Goal: Information Seeking & Learning: Find specific fact

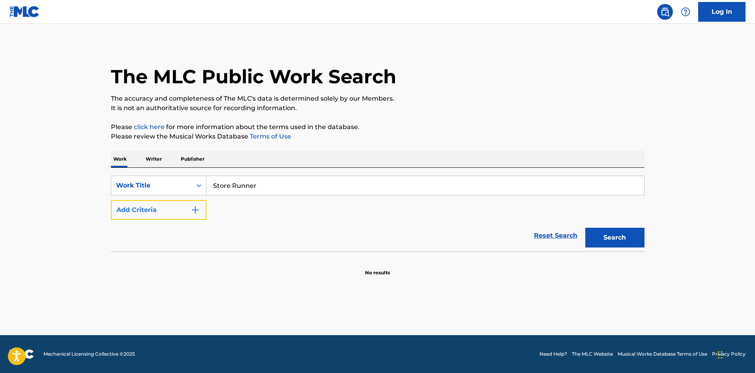
click at [191, 213] on img "Search Form" at bounding box center [195, 209] width 9 height 9
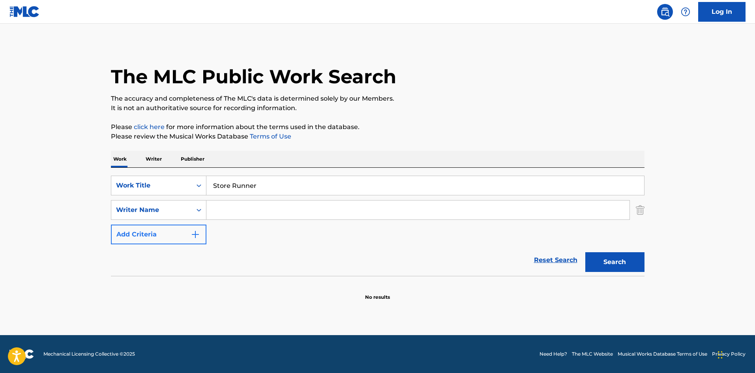
click at [238, 202] on input "Search Form" at bounding box center [417, 209] width 423 height 19
paste input "[PERSON_NAME]"
type input "[PERSON_NAME]"
click at [638, 267] on button "Search" at bounding box center [614, 262] width 59 height 20
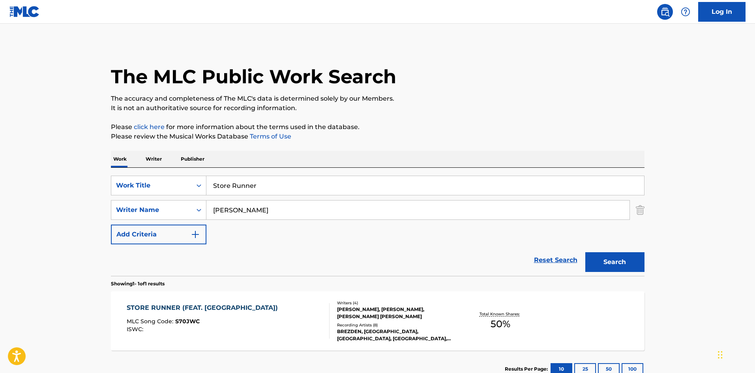
click at [168, 320] on span "MLC Song Code :" at bounding box center [151, 321] width 49 height 7
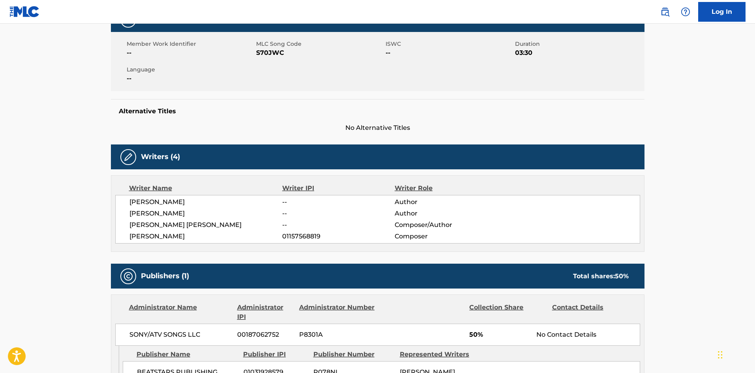
scroll to position [237, 0]
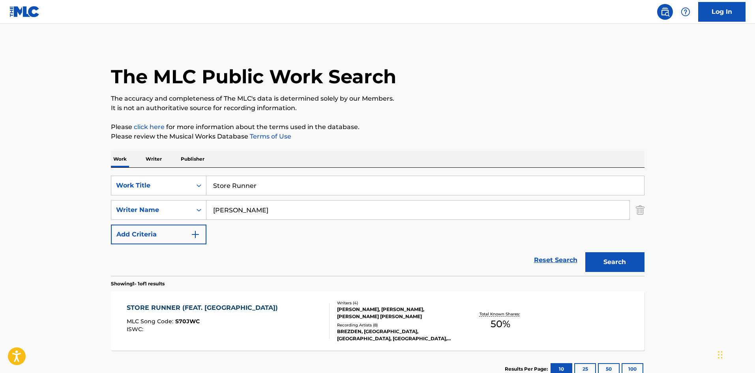
click at [264, 177] on input "Store Runner" at bounding box center [424, 185] width 437 height 19
paste input "Best Friend"
type input "Best Friend"
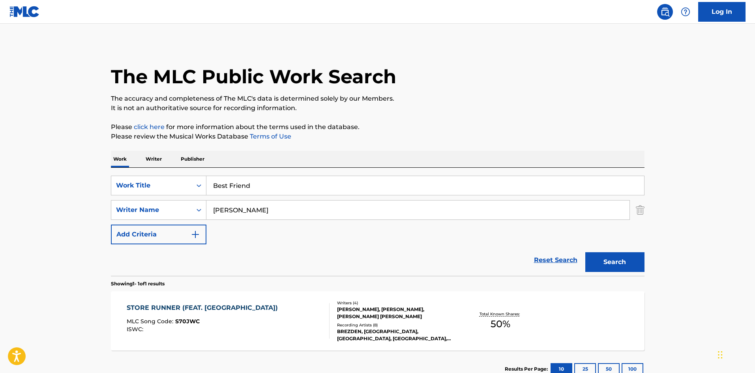
click at [305, 204] on input "[PERSON_NAME]" at bounding box center [417, 209] width 423 height 19
paste input "[PERSON_NAME]"
type input "[PERSON_NAME]"
click at [631, 265] on button "Search" at bounding box center [614, 262] width 59 height 20
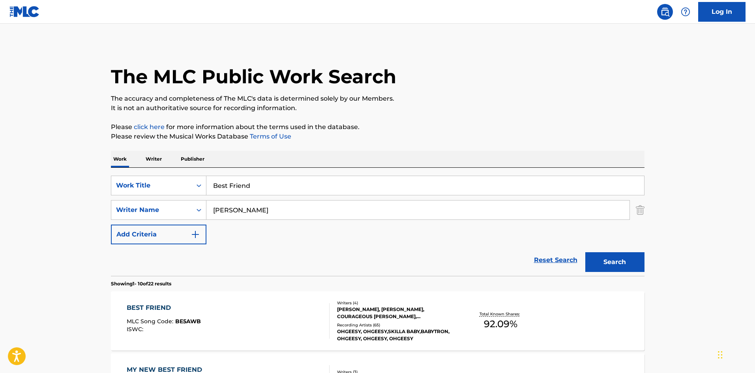
click at [223, 317] on div "BEST FRIEND MLC Song Code : BE5AWB ISWC :" at bounding box center [228, 321] width 203 height 36
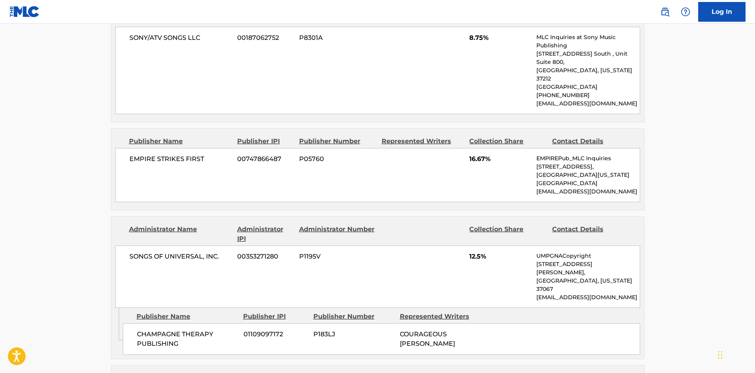
scroll to position [398, 0]
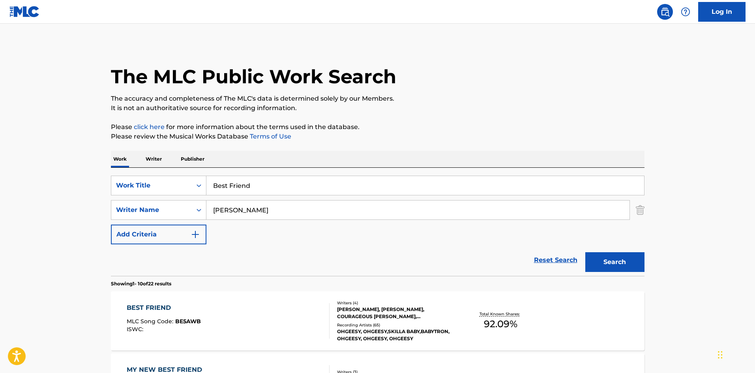
click at [255, 189] on input "Best Friend" at bounding box center [424, 185] width 437 height 19
paste input "Dead End Roa"
type input "[GEOGRAPHIC_DATA]"
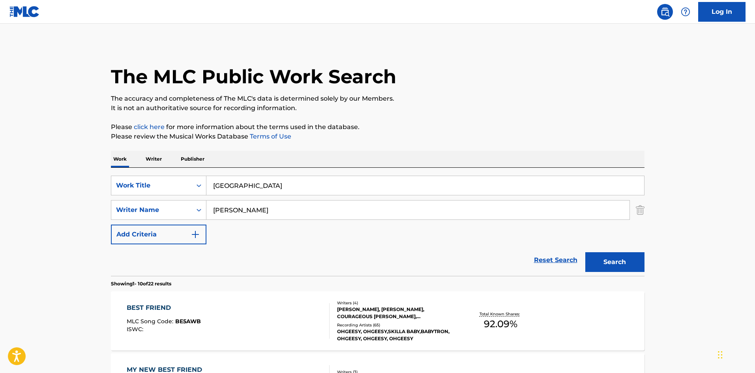
click at [324, 209] on input "[PERSON_NAME]" at bounding box center [417, 209] width 423 height 19
paste input "[PERSON_NAME]"
click at [615, 265] on button "Search" at bounding box center [614, 262] width 59 height 20
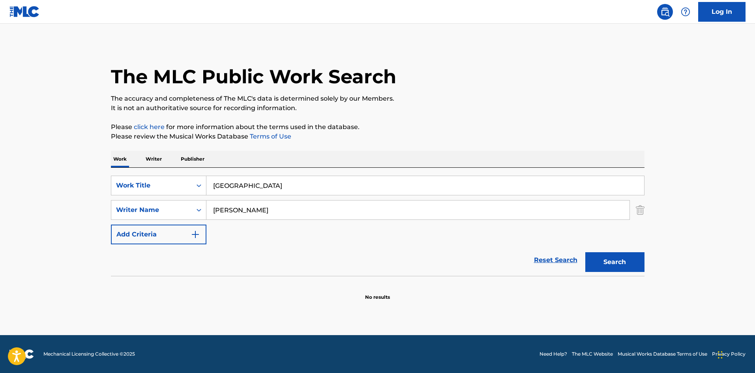
click at [318, 212] on input "[PERSON_NAME]" at bounding box center [417, 209] width 423 height 19
paste input "[PERSON_NAME]"
type input "[PERSON_NAME]"
click at [622, 259] on button "Search" at bounding box center [614, 262] width 59 height 20
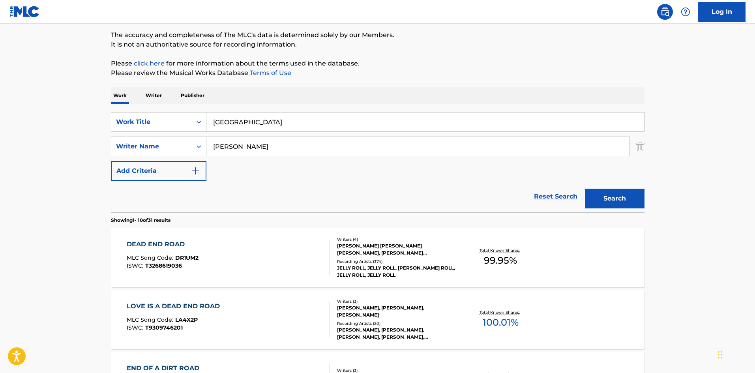
scroll to position [158, 0]
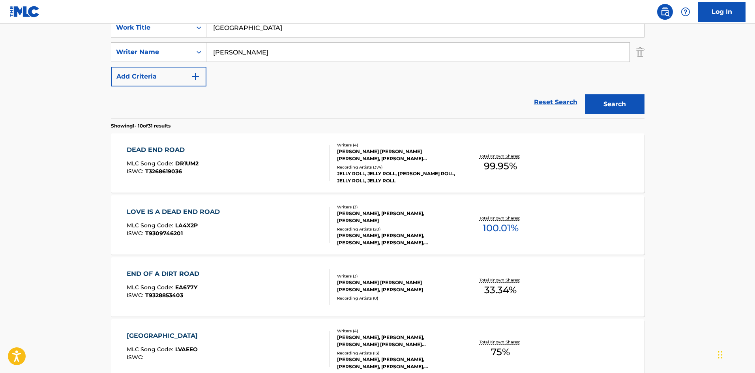
click at [218, 162] on div "DEAD END ROAD MLC Song Code : DR1UM2 ISWC : T3268619036" at bounding box center [228, 163] width 203 height 36
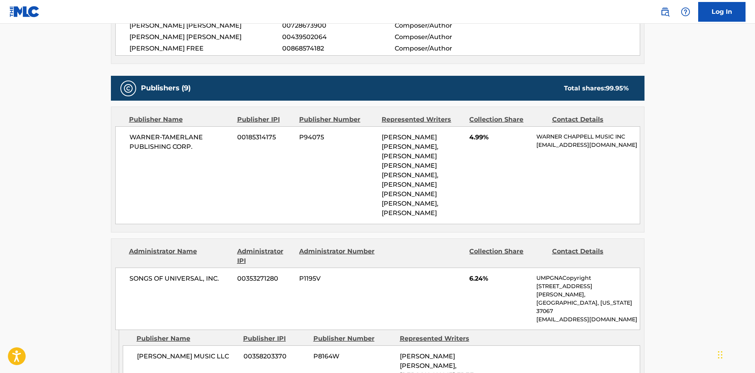
scroll to position [316, 0]
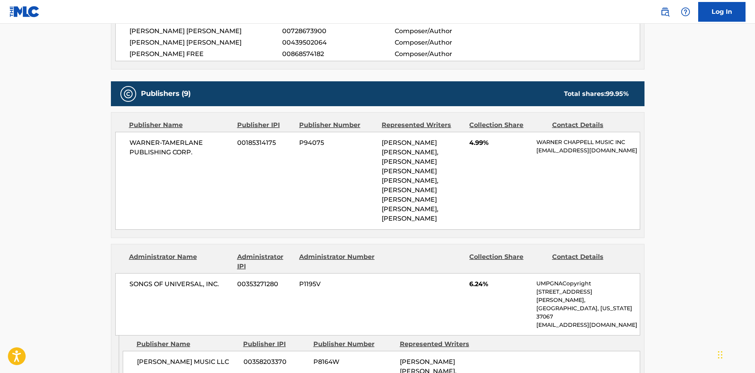
click at [129, 136] on div "WARNER-[PERSON_NAME] PUBLISHING CORP. 00185314175 P94075 [PERSON_NAME] [PERSON_…" at bounding box center [377, 181] width 525 height 98
drag, startPoint x: 129, startPoint y: 136, endPoint x: 186, endPoint y: 156, distance: 60.5
click at [186, 156] on div "WARNER-[PERSON_NAME] PUBLISHING CORP. 00185314175 P94075 [PERSON_NAME] [PERSON_…" at bounding box center [377, 181] width 525 height 98
copy span "WARNER-[PERSON_NAME] PUBLISHING CORP"
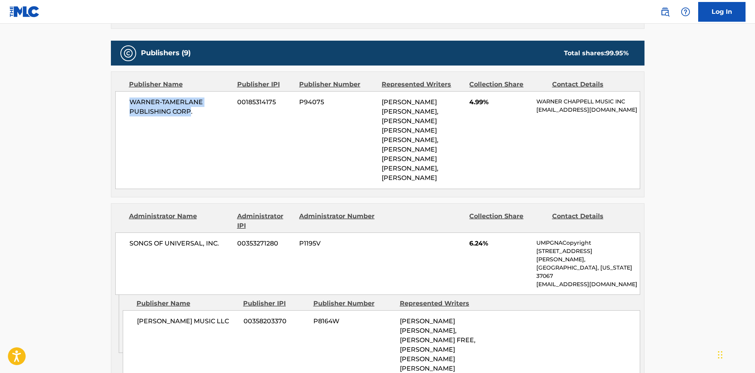
scroll to position [394, 0]
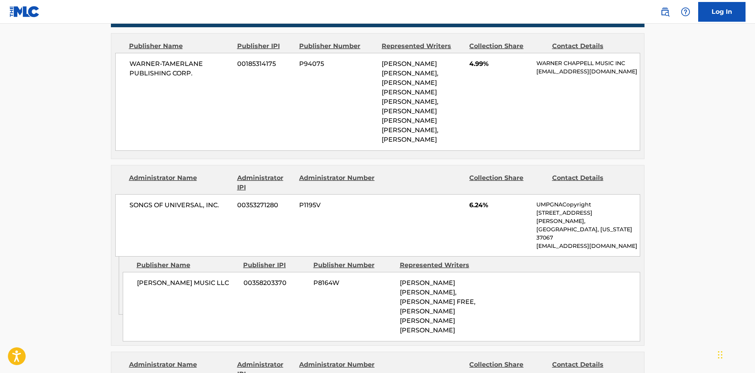
click at [140, 278] on span "[PERSON_NAME] MUSIC LLC" at bounding box center [187, 282] width 101 height 9
drag, startPoint x: 140, startPoint y: 262, endPoint x: 257, endPoint y: 268, distance: 117.7
click at [257, 272] on div "[PERSON_NAME] MUSIC LLC 00358203370 P8164W [PERSON_NAME] [PERSON_NAME], [PERSON…" at bounding box center [381, 306] width 517 height 69
click at [256, 278] on span "00358203370" at bounding box center [275, 282] width 64 height 9
click at [151, 278] on span "[PERSON_NAME] MUSIC LLC" at bounding box center [187, 282] width 101 height 9
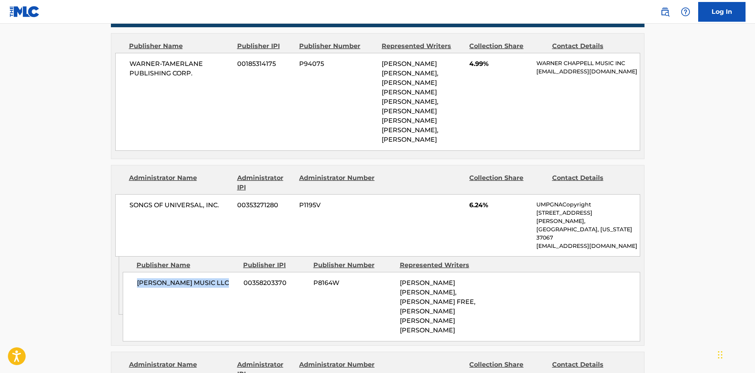
drag, startPoint x: 151, startPoint y: 265, endPoint x: 228, endPoint y: 267, distance: 76.2
click at [228, 278] on span "[PERSON_NAME] MUSIC LLC" at bounding box center [187, 282] width 101 height 9
copy span "[PERSON_NAME] MUSIC LLC"
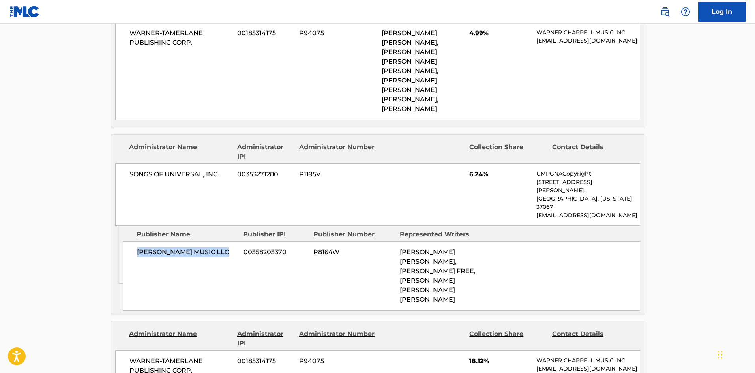
scroll to position [552, 0]
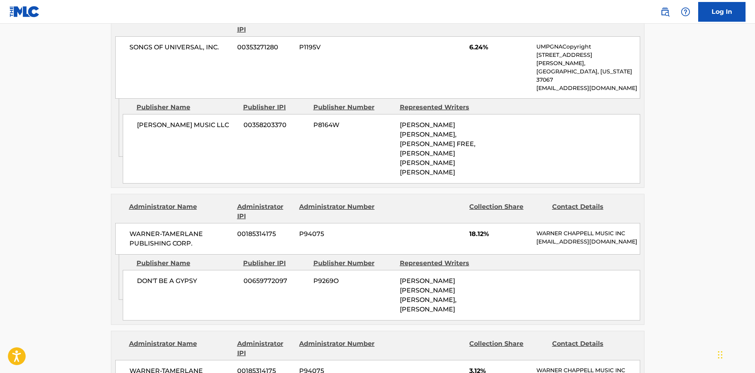
click at [139, 278] on div "DON'T BE A GYPSY 00659772097 P9269O [PERSON_NAME] [PERSON_NAME] [PERSON_NAME], …" at bounding box center [381, 295] width 517 height 50
drag, startPoint x: 139, startPoint y: 278, endPoint x: 200, endPoint y: 278, distance: 60.8
click at [200, 278] on div "DON'T BE A GYPSY 00659772097 P9269O [PERSON_NAME] [PERSON_NAME] [PERSON_NAME], …" at bounding box center [381, 295] width 517 height 50
copy div "DON'T BE A GYPSY"
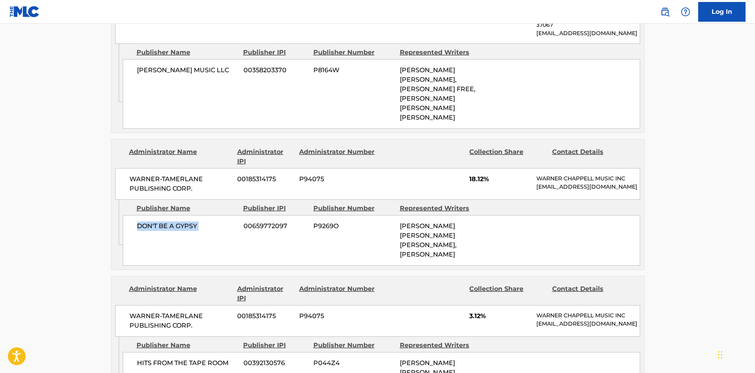
scroll to position [710, 0]
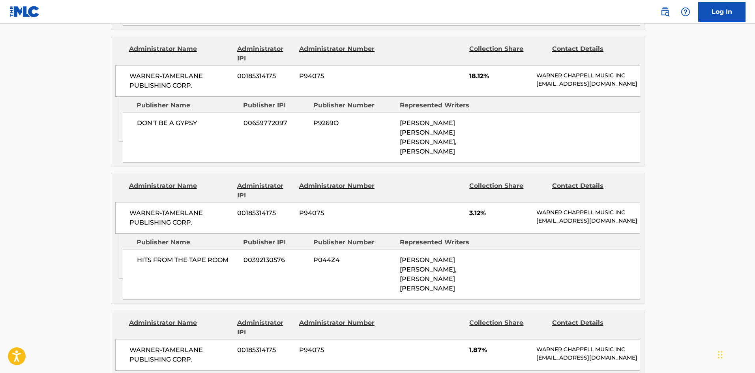
click at [137, 269] on div "HITS FROM THE TAPE ROOM 00392130576 P044Z4 [PERSON_NAME] [PERSON_NAME], [PERSON…" at bounding box center [381, 274] width 517 height 50
drag, startPoint x: 137, startPoint y: 269, endPoint x: 221, endPoint y: 270, distance: 83.6
click at [221, 270] on div "HITS FROM THE TAPE ROOM 00392130576 P044Z4 [PERSON_NAME] [PERSON_NAME], [PERSON…" at bounding box center [381, 274] width 517 height 50
copy span "HITS FROM THE TAPE ROOM"
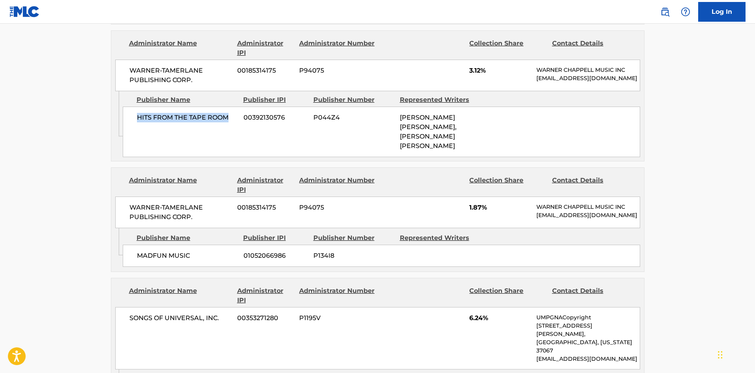
scroll to position [868, 0]
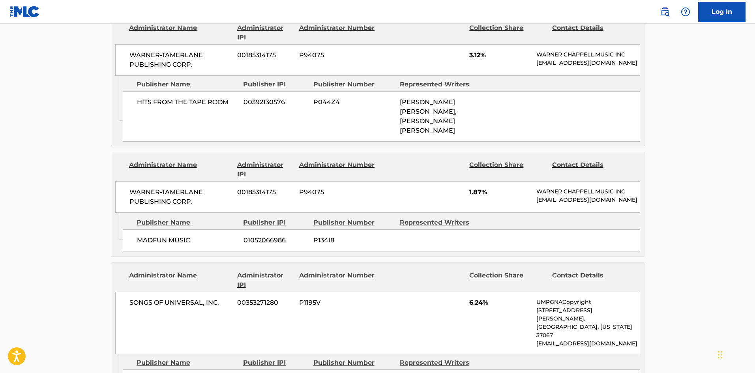
click at [137, 248] on div "MADFUN MUSIC 01052066986 P134I8" at bounding box center [381, 240] width 517 height 22
drag, startPoint x: 137, startPoint y: 248, endPoint x: 213, endPoint y: 250, distance: 76.2
click at [213, 250] on div "MADFUN MUSIC 01052066986 P134I8" at bounding box center [381, 240] width 517 height 22
copy div "MADFUN MUSIC"
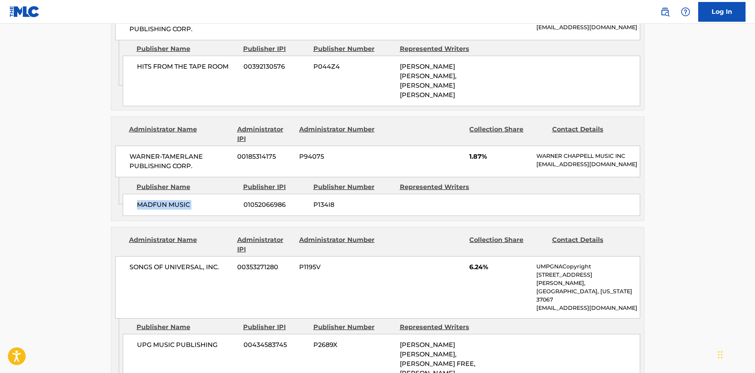
scroll to position [947, 0]
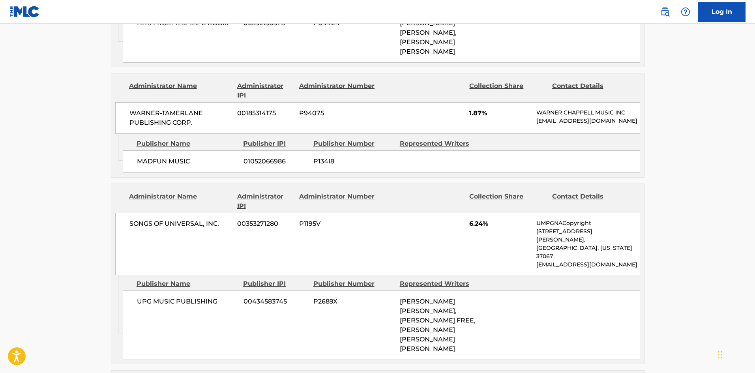
click at [132, 290] on div "UPG MUSIC PUBLISHING 00434583745 P2689X [PERSON_NAME] [PERSON_NAME], [PERSON_NA…" at bounding box center [381, 324] width 517 height 69
drag, startPoint x: 132, startPoint y: 283, endPoint x: 188, endPoint y: 284, distance: 55.6
click at [188, 290] on div "UPG MUSIC PUBLISHING 00434583745 P2689X [PERSON_NAME] [PERSON_NAME], [PERSON_NA…" at bounding box center [381, 324] width 517 height 69
copy span "UPG MUSIC PUBLISHING"
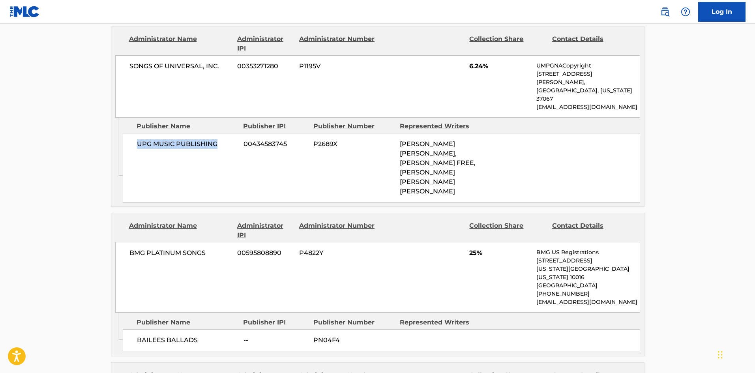
scroll to position [1105, 0]
click at [127, 329] on div "BAILEES BALLADS -- PN04F4" at bounding box center [381, 340] width 517 height 22
drag, startPoint x: 127, startPoint y: 317, endPoint x: 202, endPoint y: 314, distance: 74.6
click at [202, 329] on div "BAILEES BALLADS -- PN04F4" at bounding box center [381, 340] width 517 height 22
copy div "BAILEES BALLADS"
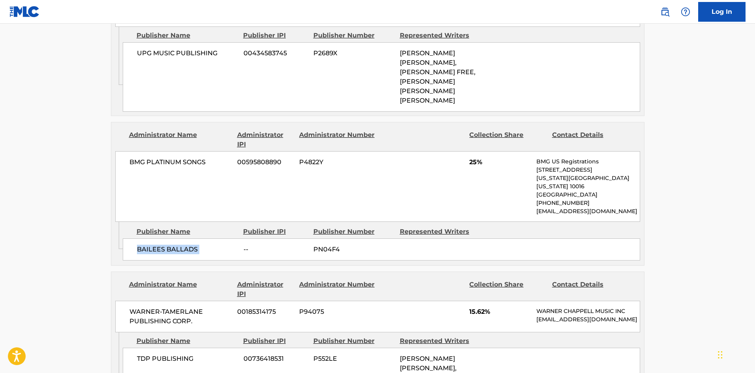
scroll to position [1262, 0]
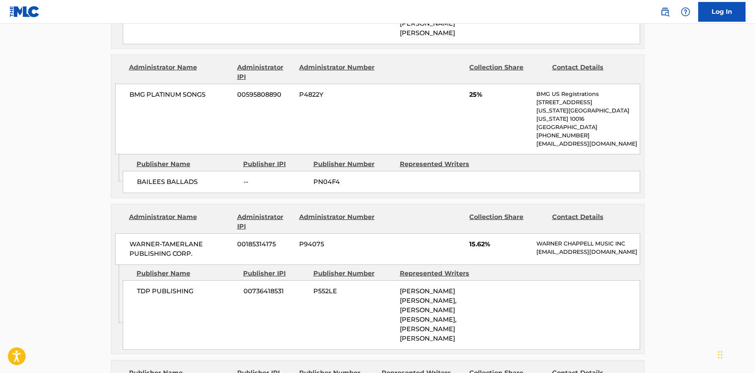
click at [136, 280] on div "TDP PUBLISHING 00736418531 P552LE [PERSON_NAME] [PERSON_NAME], [PERSON_NAME] [P…" at bounding box center [381, 314] width 517 height 69
drag, startPoint x: 136, startPoint y: 269, endPoint x: 182, endPoint y: 273, distance: 46.3
click at [182, 280] on div "TDP PUBLISHING 00736418531 P552LE [PERSON_NAME] [PERSON_NAME], [PERSON_NAME] [P…" at bounding box center [381, 314] width 517 height 69
copy span "TDP PUBLISHING"
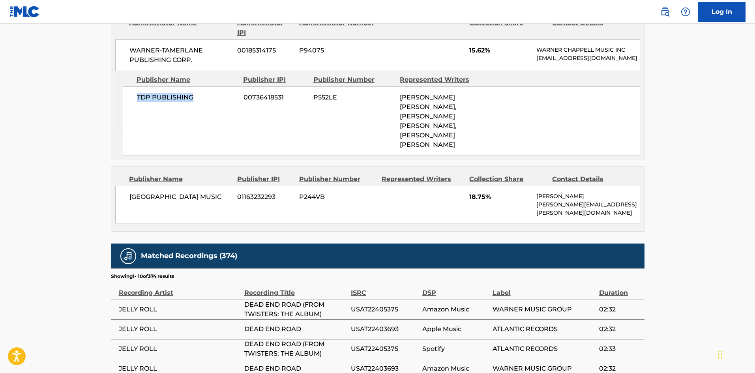
scroll to position [1460, 0]
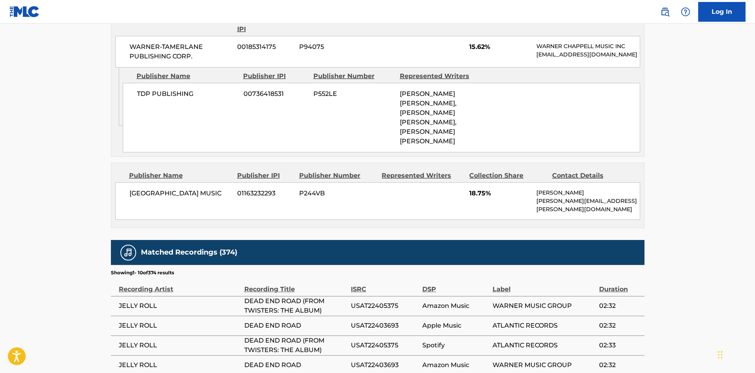
click at [142, 182] on div "[GEOGRAPHIC_DATA] MUSIC 01163232293 P244VB 18.75% [PERSON_NAME] [PERSON_NAME][E…" at bounding box center [377, 200] width 525 height 37
drag, startPoint x: 142, startPoint y: 171, endPoint x: 200, endPoint y: 168, distance: 57.3
click at [200, 182] on div "[GEOGRAPHIC_DATA] MUSIC 01163232293 P244VB 18.75% [PERSON_NAME] [PERSON_NAME][E…" at bounding box center [377, 200] width 525 height 37
copy span "[GEOGRAPHIC_DATA] MUSIC"
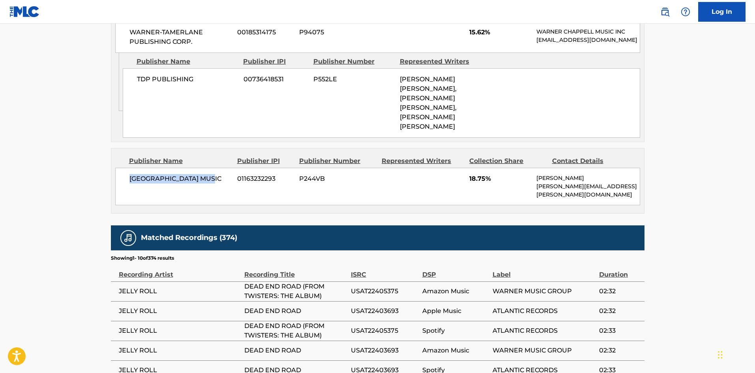
scroll to position [1482, 0]
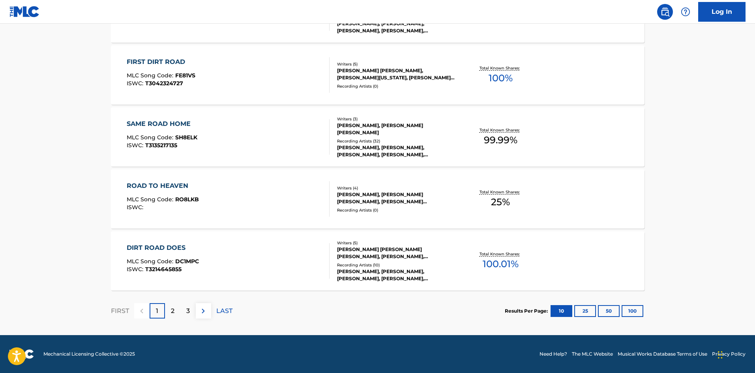
scroll to position [158, 0]
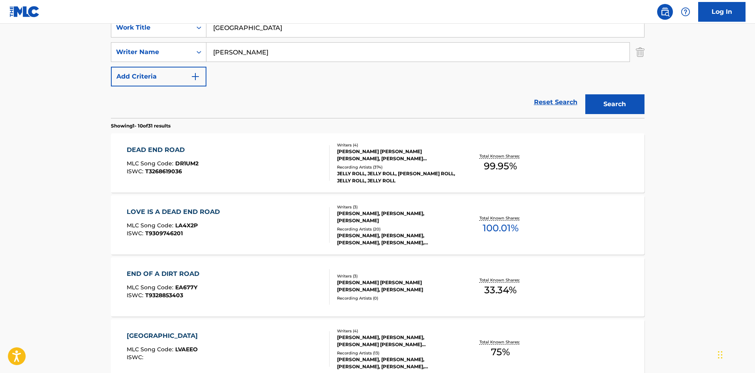
click at [287, 33] on input "[GEOGRAPHIC_DATA]" at bounding box center [424, 27] width 437 height 19
click at [286, 33] on input "[GEOGRAPHIC_DATA]" at bounding box center [424, 27] width 437 height 19
paste input "[PERSON_NAME]"
click at [249, 17] on nav "Log In" at bounding box center [377, 12] width 755 height 24
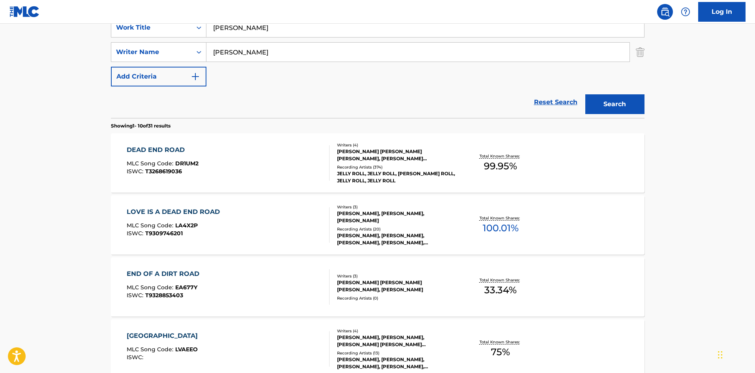
click at [248, 27] on input "[PERSON_NAME]" at bounding box center [424, 27] width 437 height 19
paste input "C4"
type input "C4"
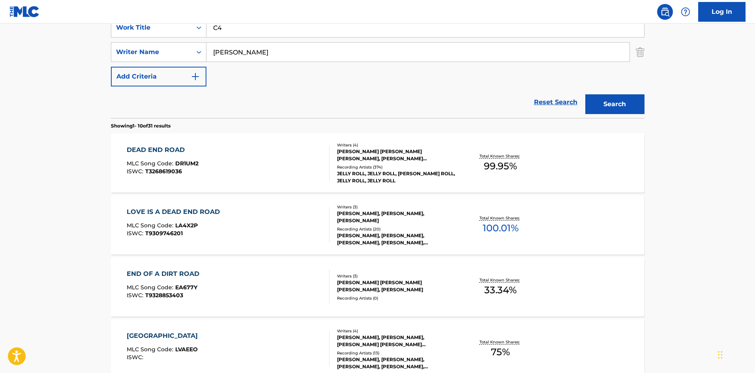
click at [321, 61] on input "[PERSON_NAME]" at bounding box center [417, 52] width 423 height 19
paste input "[PERSON_NAME]"
click at [626, 107] on button "Search" at bounding box center [614, 104] width 59 height 20
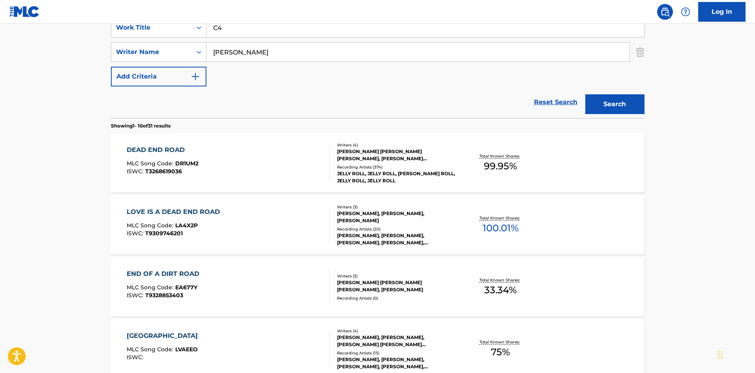
scroll to position [0, 0]
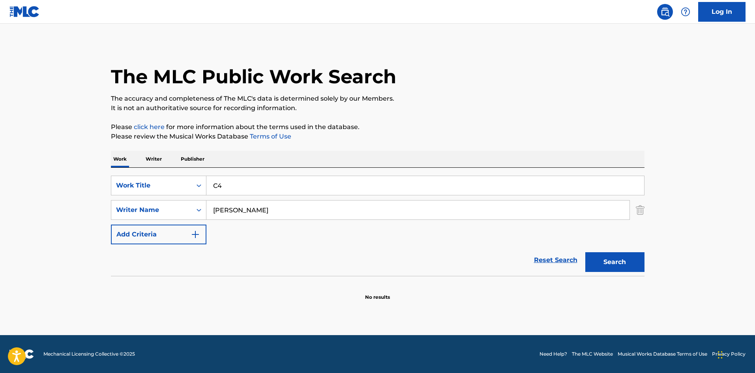
click at [273, 216] on input "[PERSON_NAME]" at bounding box center [417, 209] width 423 height 19
paste input "[PERSON_NAME]"
type input "[PERSON_NAME]"
click at [624, 254] on button "Search" at bounding box center [614, 262] width 59 height 20
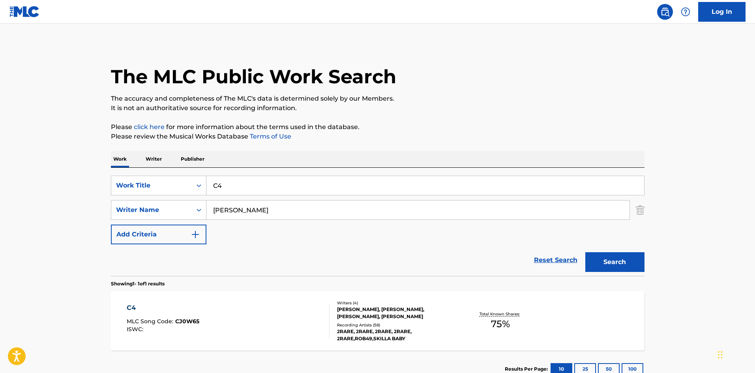
click at [290, 326] on div "C4 MLC Song Code : CJ0W65 ISWC :" at bounding box center [228, 321] width 203 height 36
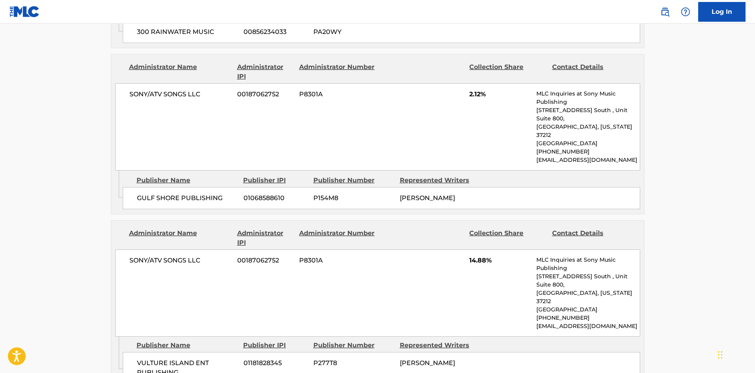
scroll to position [828, 0]
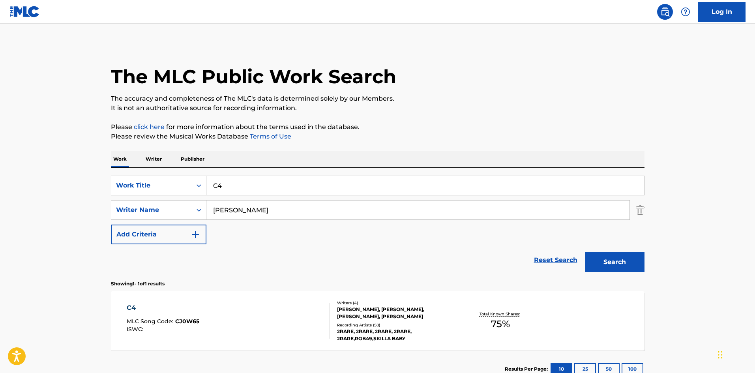
click at [255, 331] on div "C4 MLC Song Code : CJ0W65 ISWC :" at bounding box center [228, 321] width 203 height 36
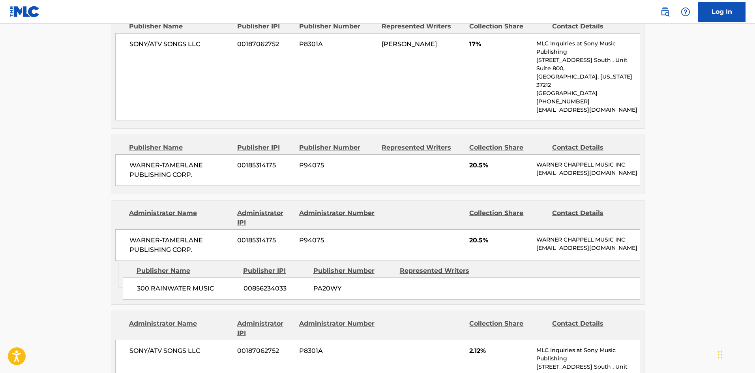
scroll to position [355, 0]
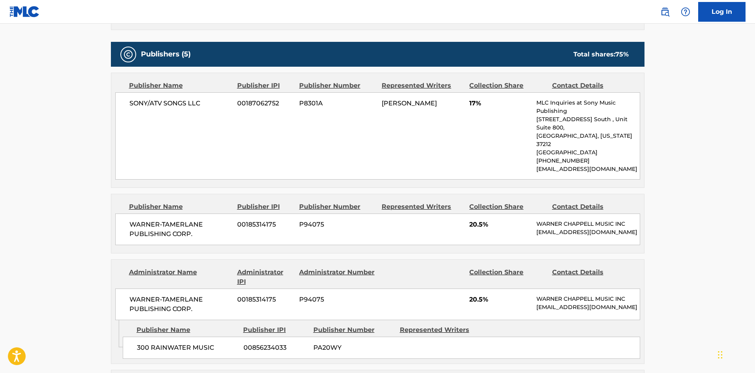
click at [137, 103] on span "SONY/ATV SONGS LLC" at bounding box center [180, 103] width 102 height 9
drag, startPoint x: 137, startPoint y: 103, endPoint x: 176, endPoint y: 98, distance: 39.7
click at [176, 98] on div "SONY/ATV SONGS LLC 00187062752 P8301A [PERSON_NAME] 17% MLC Inquiries at Sony M…" at bounding box center [377, 135] width 525 height 87
click at [135, 102] on span "SONY/ATV SONGS LLC" at bounding box center [180, 103] width 102 height 9
drag, startPoint x: 135, startPoint y: 102, endPoint x: 201, endPoint y: 97, distance: 66.4
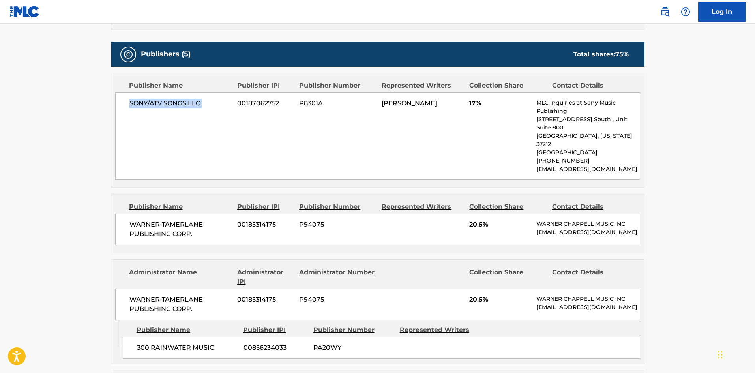
click at [201, 97] on div "SONY/ATV SONGS LLC 00187062752 P8301A [PERSON_NAME] 17% MLC Inquiries at Sony M…" at bounding box center [377, 135] width 525 height 87
click at [136, 220] on span "WARNER-TAMERLANE PUBLISHING CORP." at bounding box center [180, 229] width 102 height 19
drag, startPoint x: 136, startPoint y: 206, endPoint x: 182, endPoint y: 217, distance: 47.8
click at [182, 220] on span "WARNER-TAMERLANE PUBLISHING CORP." at bounding box center [180, 229] width 102 height 19
copy span "WARNER-[PERSON_NAME] PUBLISHING CORP"
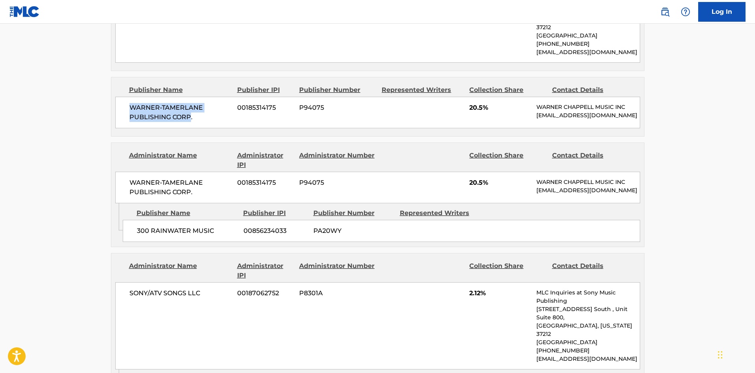
scroll to position [473, 0]
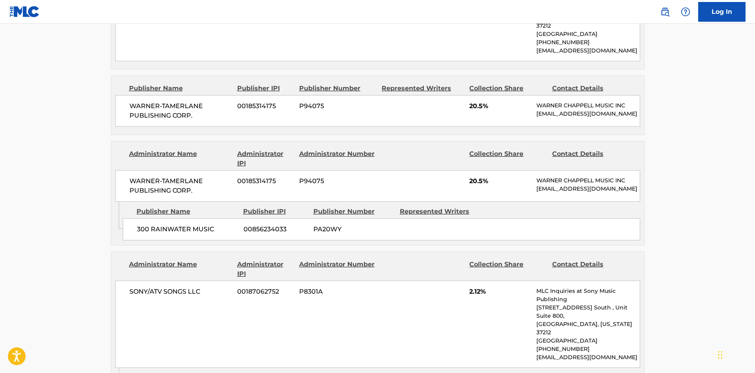
click at [140, 224] on span "300 RAINWATER MUSIC" at bounding box center [187, 228] width 101 height 9
drag, startPoint x: 140, startPoint y: 223, endPoint x: 197, endPoint y: 221, distance: 57.3
click at [197, 224] on span "300 RAINWATER MUSIC" at bounding box center [187, 228] width 101 height 9
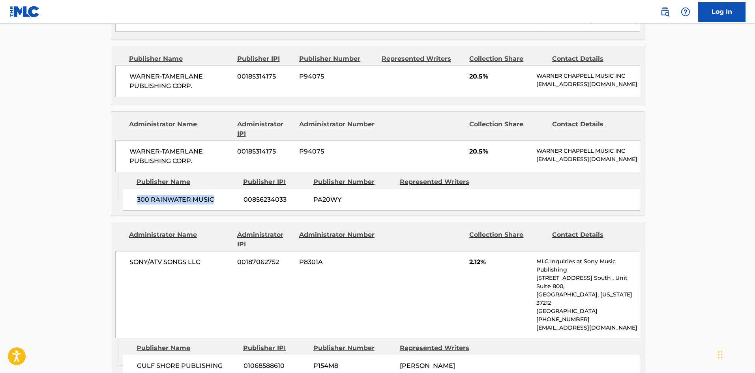
scroll to position [631, 0]
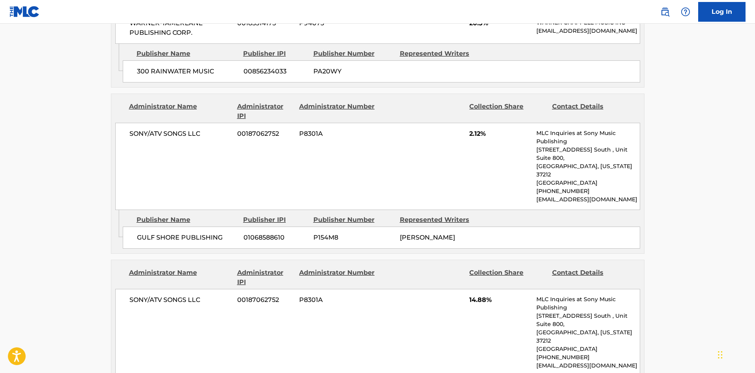
click at [142, 226] on div "GULF SHORE PUBLISHING 01068588610 P154M8 [PERSON_NAME]" at bounding box center [381, 237] width 517 height 22
drag, startPoint x: 142, startPoint y: 209, endPoint x: 222, endPoint y: 219, distance: 80.6
click at [222, 226] on div "GULF SHORE PUBLISHING 01068588610 P154M8 [PERSON_NAME]" at bounding box center [381, 237] width 517 height 22
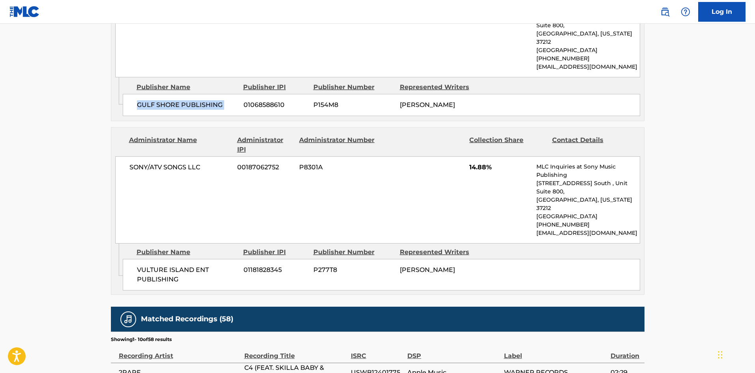
scroll to position [789, 0]
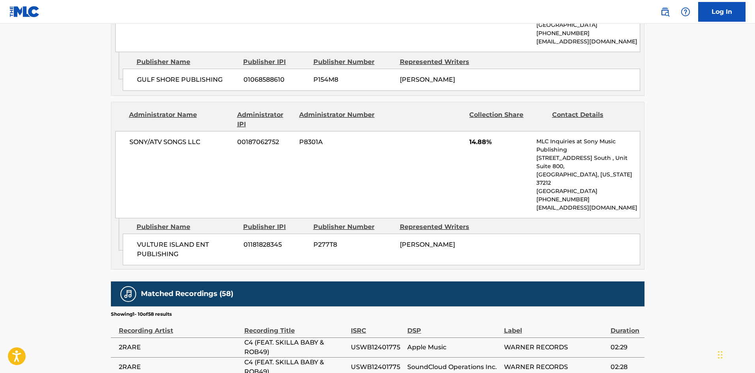
click at [143, 240] on span "VULTURE ISLAND ENT PUBLISHING" at bounding box center [187, 249] width 101 height 19
drag, startPoint x: 143, startPoint y: 213, endPoint x: 171, endPoint y: 225, distance: 30.6
click at [171, 240] on span "VULTURE ISLAND ENT PUBLISHING" at bounding box center [187, 249] width 101 height 19
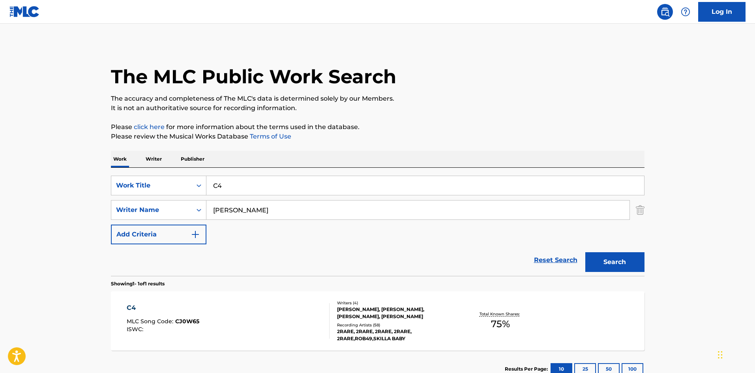
drag, startPoint x: 265, startPoint y: 157, endPoint x: 262, endPoint y: 177, distance: 20.8
click at [265, 158] on div "Work Writer Publisher" at bounding box center [377, 159] width 533 height 17
click at [261, 190] on input "C4" at bounding box center [424, 185] width 437 height 19
paste input "Forever"
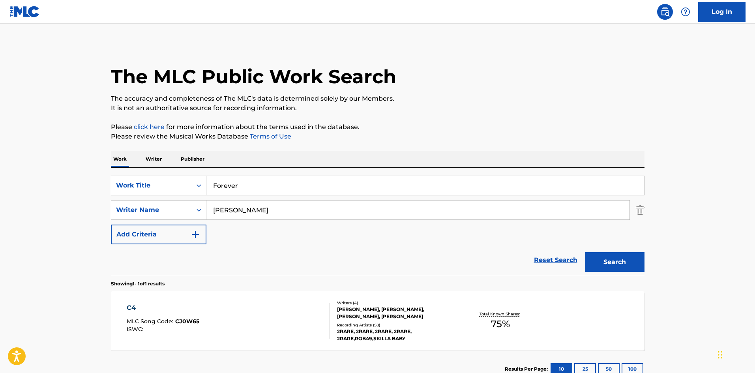
type input "Forever"
click at [356, 210] on input "[PERSON_NAME]" at bounding box center [417, 209] width 423 height 19
paste input "Warmley"
type input "Warmley"
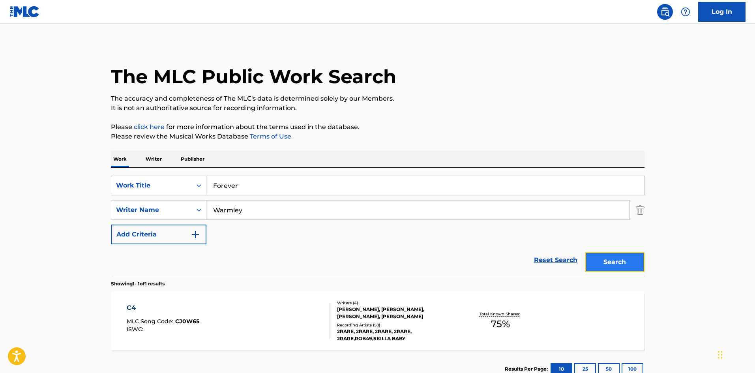
click at [612, 256] on button "Search" at bounding box center [614, 262] width 59 height 20
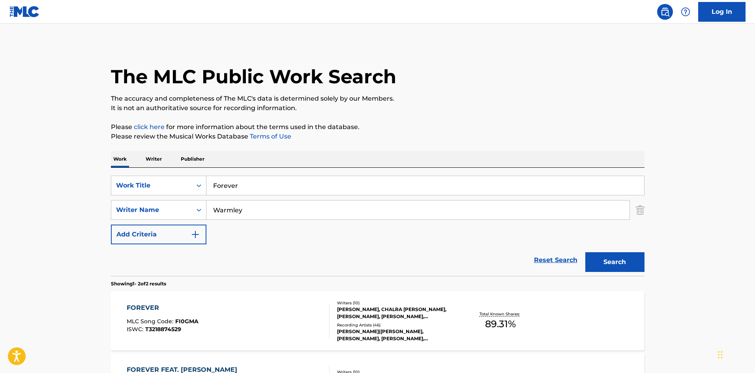
click at [222, 327] on div "FOREVER MLC Song Code : FI0GMA ISWC : T3218874529" at bounding box center [228, 321] width 203 height 36
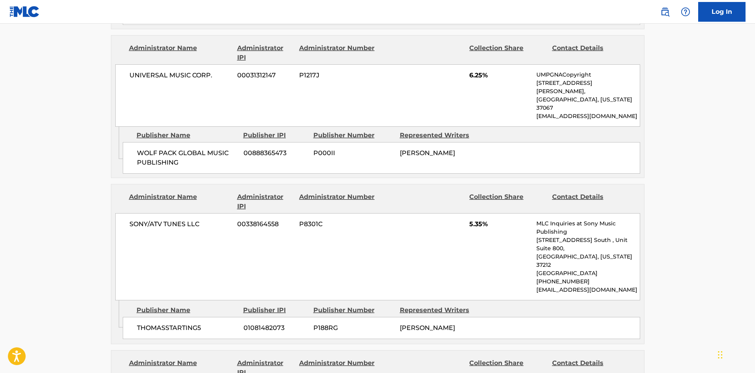
scroll to position [1428, 0]
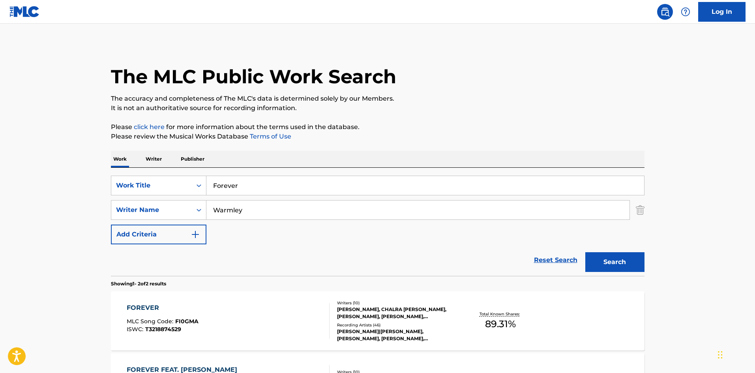
click at [305, 189] on input "Forever" at bounding box center [424, 185] width 437 height 19
paste input "Disability Checks"
type input "Disability Checks"
click at [350, 209] on input "Warmley" at bounding box center [417, 209] width 423 height 19
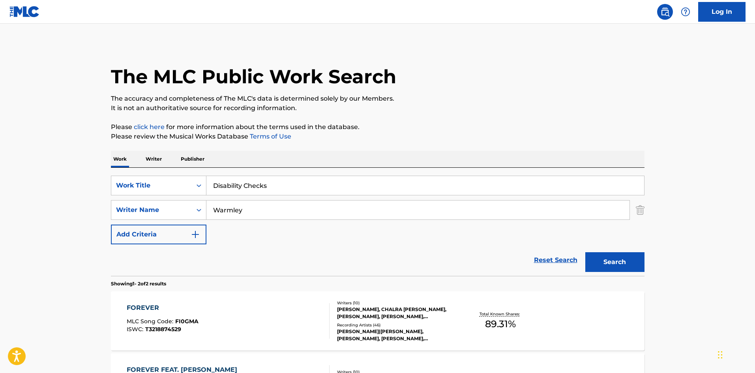
click at [350, 209] on input "Warmley" at bounding box center [417, 209] width 423 height 19
paste input "[PERSON_NAME]"
type input "[PERSON_NAME]"
click at [618, 256] on button "Search" at bounding box center [614, 262] width 59 height 20
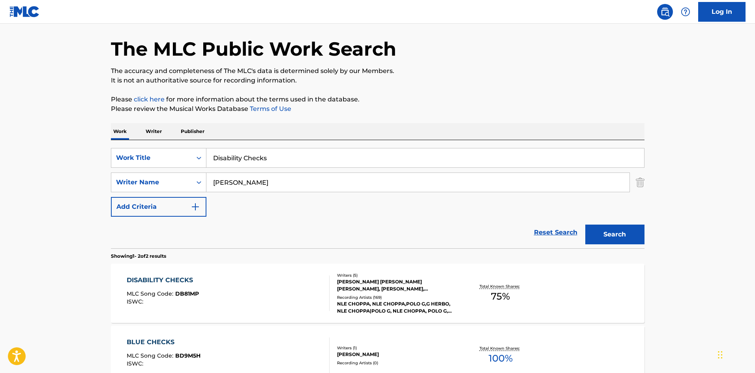
scroll to position [39, 0]
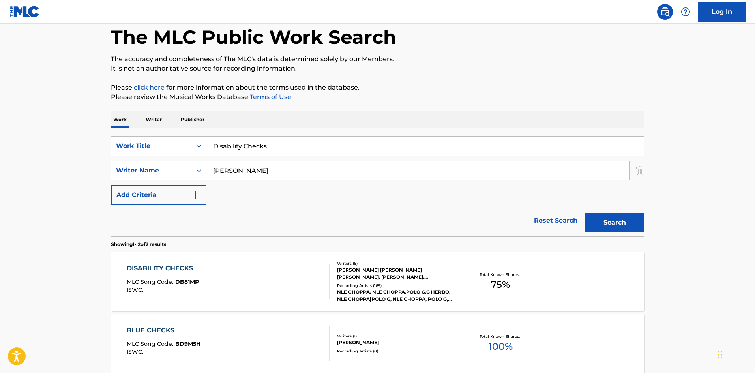
click at [278, 293] on div "DISABILITY CHECKS MLC Song Code : DB81MP ISWC :" at bounding box center [228, 282] width 203 height 36
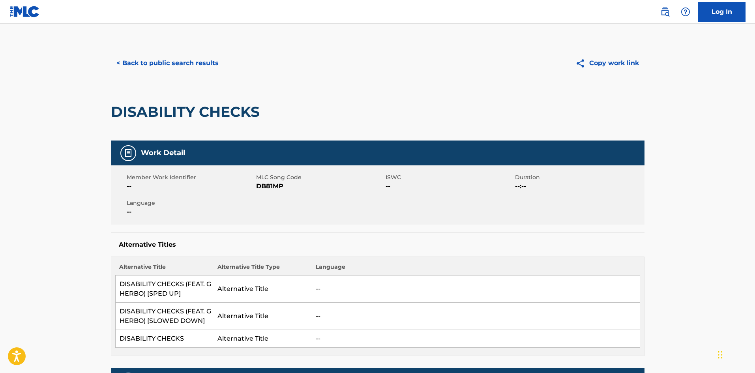
scroll to position [39, 0]
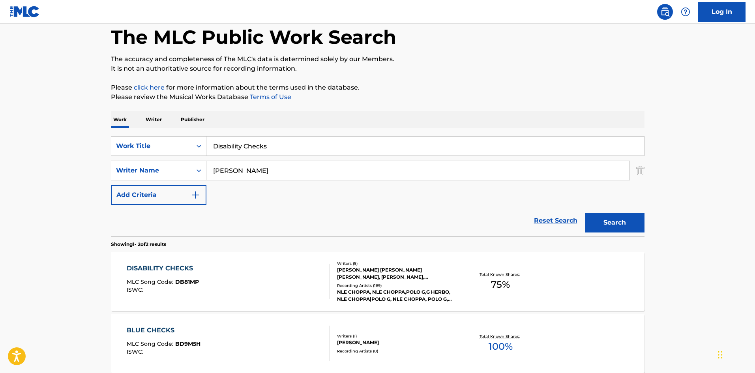
click at [281, 158] on div "SearchWithCriteria5eef1e7c-7eee-4553-a26d-23fb1f0c9834 Work Title Disability Ch…" at bounding box center [377, 170] width 533 height 69
click at [290, 141] on input "Disability Checks" at bounding box center [424, 145] width 437 height 19
paste input "[DEMOGRAPHIC_DATA]"
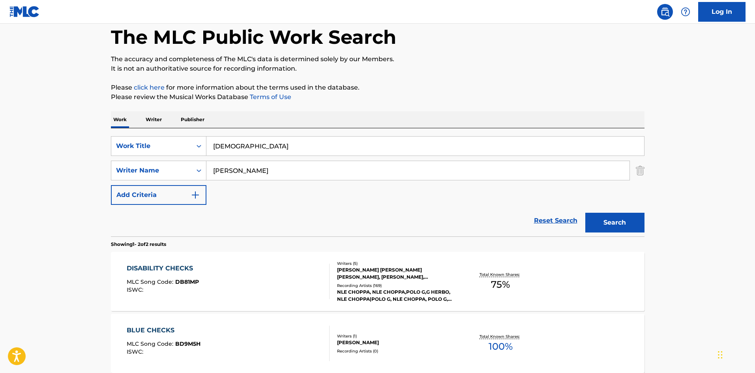
type input "[DEMOGRAPHIC_DATA]"
click at [363, 177] on input "[PERSON_NAME]" at bounding box center [417, 170] width 423 height 19
paste input "[PERSON_NAME]"
type input "[PERSON_NAME]"
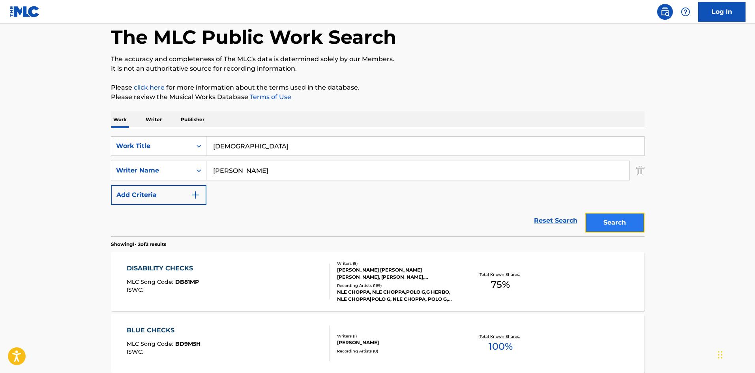
click at [604, 215] on button "Search" at bounding box center [614, 223] width 59 height 20
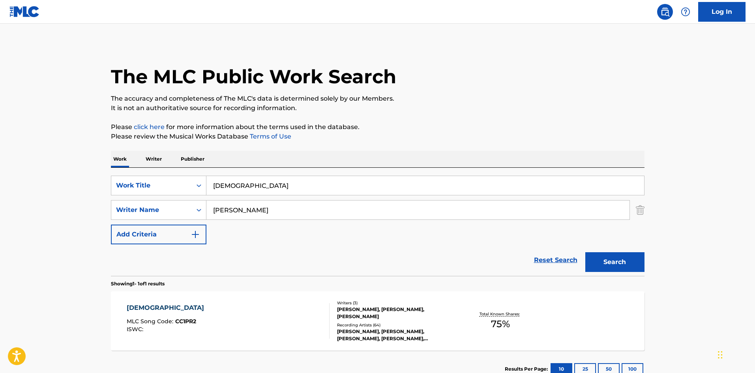
click at [201, 320] on div "[DEMOGRAPHIC_DATA] MLC Song Code : CC1PR2 ISWC :" at bounding box center [228, 321] width 203 height 36
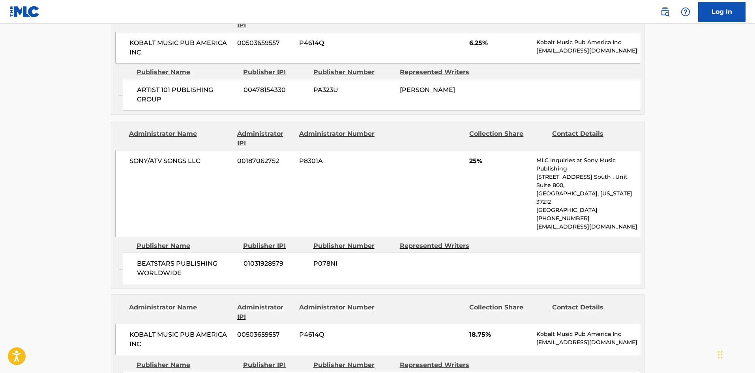
scroll to position [513, 0]
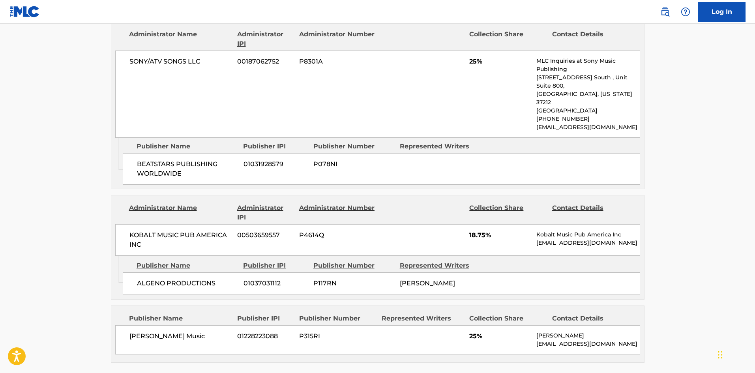
click at [135, 326] on div "[PERSON_NAME] Music 01228223088 P315RI 25% [PERSON_NAME] [PERSON_NAME][EMAIL_AD…" at bounding box center [377, 339] width 525 height 29
drag, startPoint x: 134, startPoint y: 327, endPoint x: 150, endPoint y: 324, distance: 16.0
click at [150, 325] on div "[PERSON_NAME] Music 01228223088 P315RI 25% [PERSON_NAME] [PERSON_NAME][EMAIL_AD…" at bounding box center [377, 339] width 525 height 29
click at [123, 325] on div "[PERSON_NAME] Music 01228223088 P315RI 25% [PERSON_NAME] [PERSON_NAME][EMAIL_AD…" at bounding box center [377, 339] width 525 height 29
drag, startPoint x: 123, startPoint y: 323, endPoint x: 156, endPoint y: 321, distance: 33.2
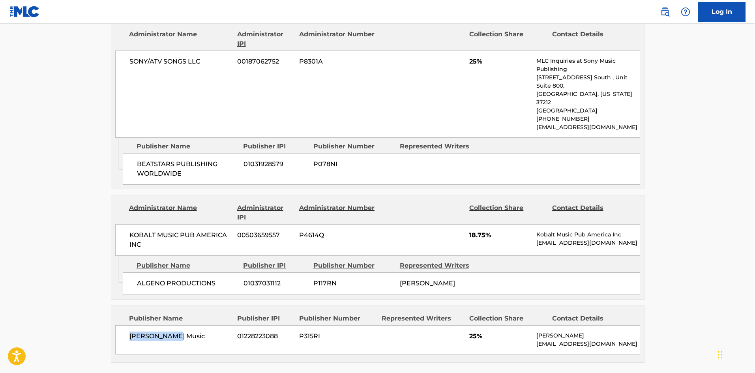
click at [156, 325] on div "[PERSON_NAME] Music 01228223088 P315RI 25% [PERSON_NAME] [PERSON_NAME][EMAIL_AD…" at bounding box center [377, 339] width 525 height 29
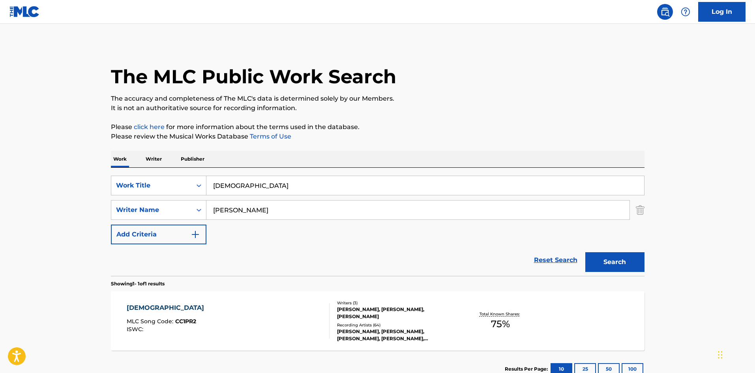
click at [267, 190] on input "[DEMOGRAPHIC_DATA]" at bounding box center [424, 185] width 437 height 19
paste input "[PERSON_NAME]"
type input "[PERSON_NAME] Livin"
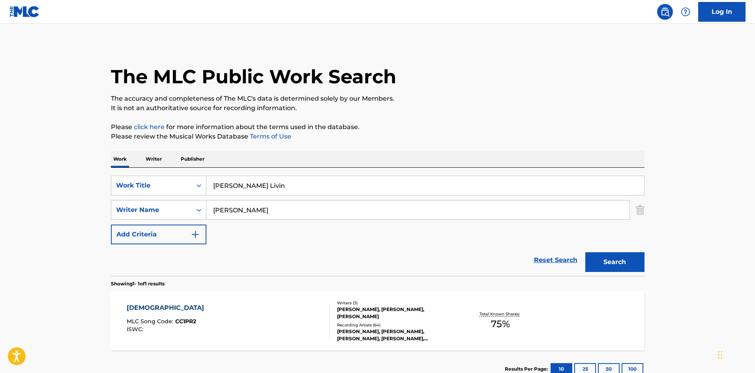
click at [256, 223] on div "SearchWithCriteria5eef1e7c-7eee-4553-a26d-23fb1f0c9834 Work Title [PERSON_NAME]…" at bounding box center [377, 210] width 533 height 69
click at [261, 217] on input "[PERSON_NAME]" at bounding box center [417, 209] width 423 height 19
click at [585, 252] on button "Search" at bounding box center [614, 262] width 59 height 20
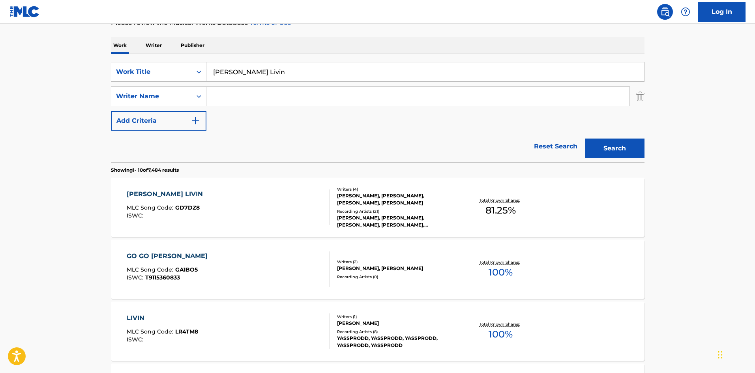
scroll to position [118, 0]
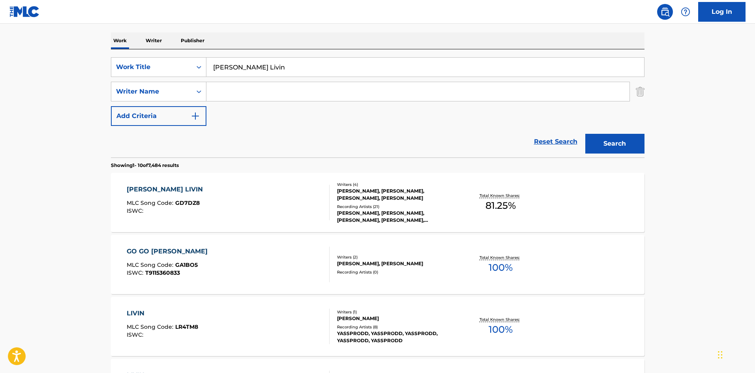
click at [240, 202] on div "[PERSON_NAME] LIVIN MLC Song Code : GD7DZ8 ISWC :" at bounding box center [228, 203] width 203 height 36
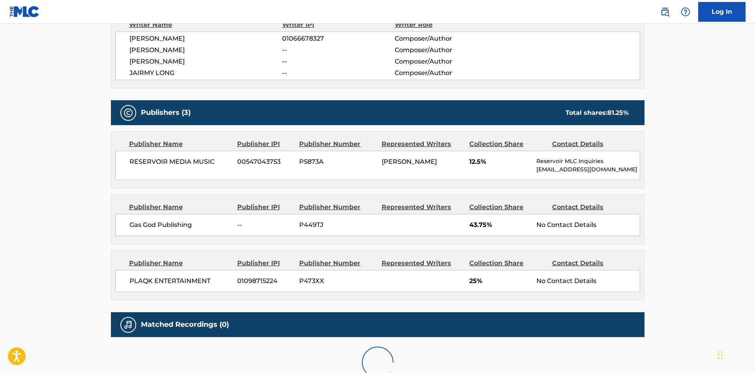
scroll to position [354, 0]
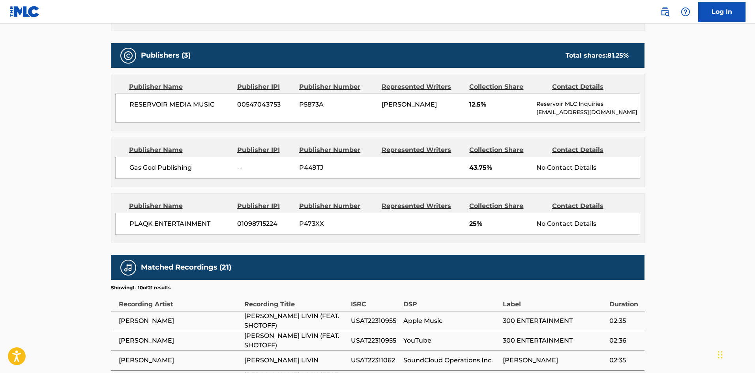
click at [132, 173] on div "Gas God Publishing -- P449TJ 43.75% No Contact Details" at bounding box center [377, 168] width 525 height 22
drag, startPoint x: 132, startPoint y: 173, endPoint x: 183, endPoint y: 171, distance: 51.7
click at [183, 171] on div "Gas God Publishing -- P449TJ 43.75% No Contact Details" at bounding box center [377, 168] width 525 height 22
click at [140, 227] on span "PLAQK ENTERTAINMENT" at bounding box center [180, 223] width 102 height 9
drag, startPoint x: 140, startPoint y: 227, endPoint x: 200, endPoint y: 221, distance: 61.0
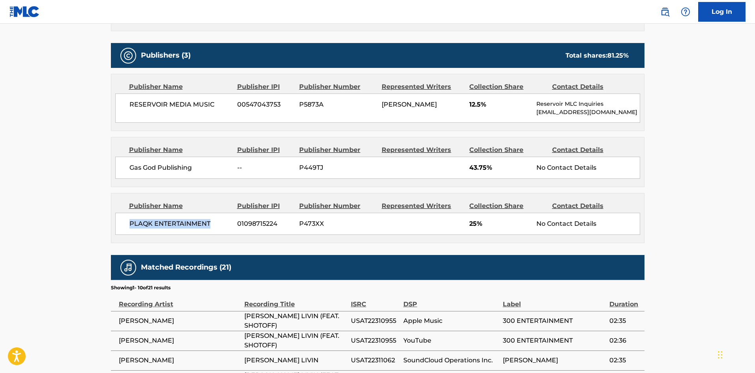
click at [200, 221] on span "PLAQK ENTERTAINMENT" at bounding box center [180, 223] width 102 height 9
click at [135, 173] on div "Gas God Publishing -- P449TJ 43.75% No Contact Details" at bounding box center [377, 168] width 525 height 22
drag, startPoint x: 135, startPoint y: 173, endPoint x: 173, endPoint y: 168, distance: 38.9
click at [173, 168] on div "Gas God Publishing -- P449TJ 43.75% No Contact Details" at bounding box center [377, 168] width 525 height 22
click at [124, 230] on div "PLAQK ENTERTAINMENT [PHONE_NUMBER] P473XX 25% No Contact Details" at bounding box center [377, 224] width 525 height 22
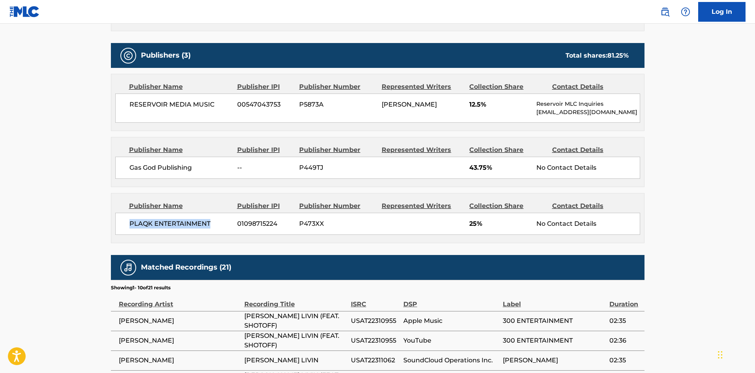
drag, startPoint x: 124, startPoint y: 230, endPoint x: 199, endPoint y: 221, distance: 75.1
click at [199, 221] on div "PLAQK ENTERTAINMENT [PHONE_NUMBER] P473XX 25% No Contact Details" at bounding box center [377, 224] width 525 height 22
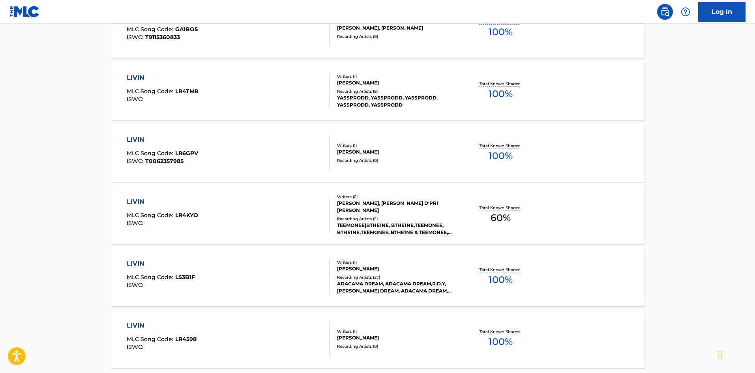
scroll to position [118, 0]
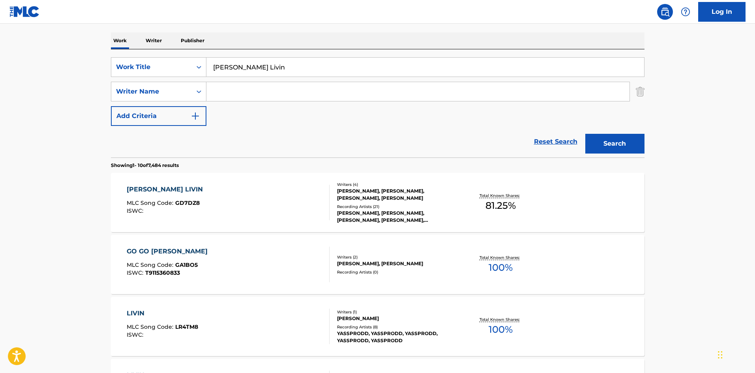
click at [286, 73] on input "[PERSON_NAME] Livin" at bounding box center [424, 67] width 437 height 19
paste input "Apple Juice"
type input "Apple Juice"
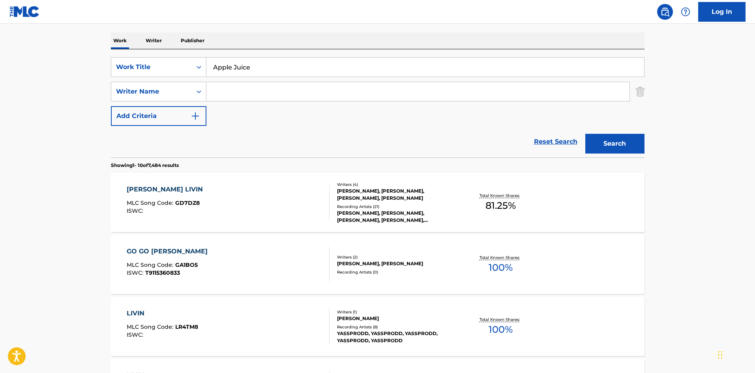
click at [326, 92] on input "Search Form" at bounding box center [417, 91] width 423 height 19
paste input "Zmishlany"
type input "Zmishlany"
click at [609, 148] on button "Search" at bounding box center [614, 144] width 59 height 20
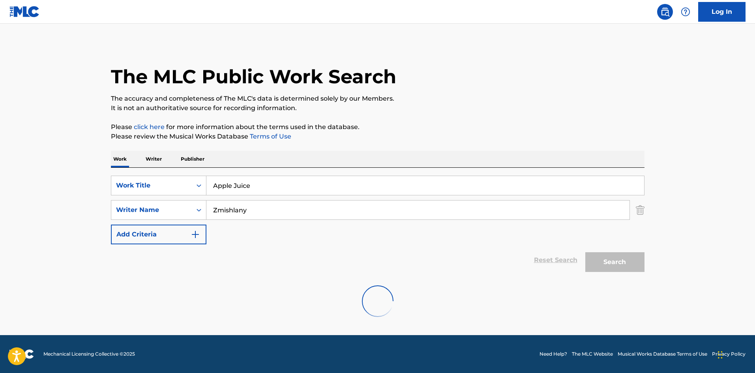
scroll to position [0, 0]
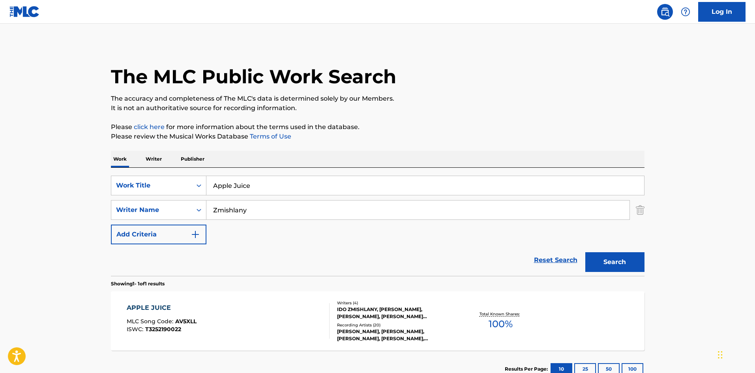
click at [228, 316] on div "APPLE JUICE MLC Song Code : AV5XLL ISWC : T3252190022" at bounding box center [228, 321] width 203 height 36
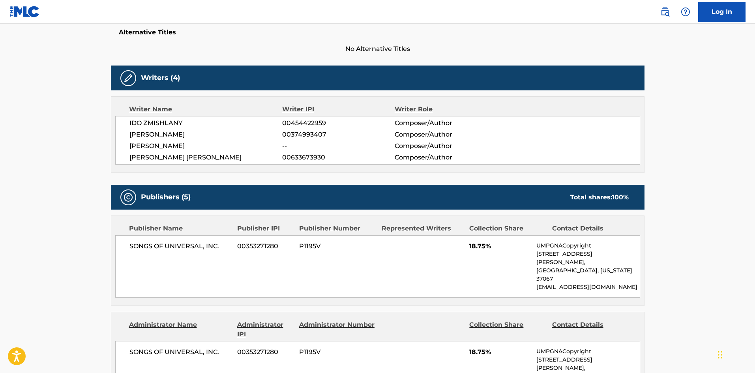
scroll to position [197, 0]
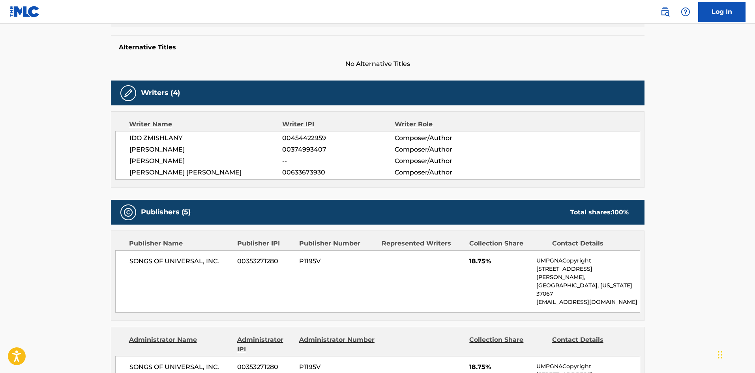
click at [123, 258] on div "SONGS OF UNIVERSAL, INC. 00353271280 P1195V 18.75% UMPGNACopyright [STREET_ADDR…" at bounding box center [377, 281] width 525 height 62
drag, startPoint x: 123, startPoint y: 258, endPoint x: 218, endPoint y: 259, distance: 94.7
click at [218, 259] on div "SONGS OF UNIVERSAL, INC. 00353271280 P1195V 18.75% UMPGNACopyright [STREET_ADDR…" at bounding box center [377, 281] width 525 height 62
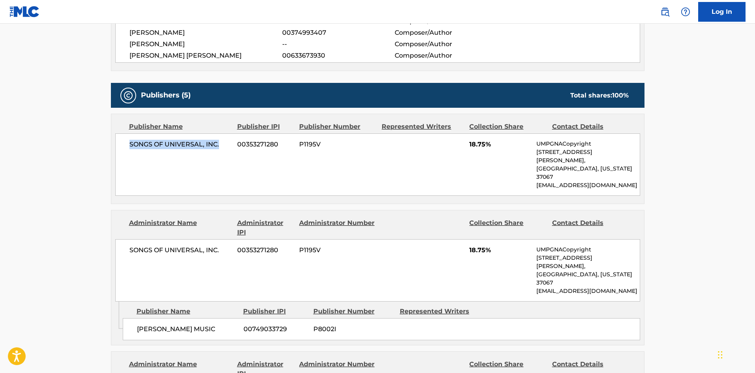
scroll to position [355, 0]
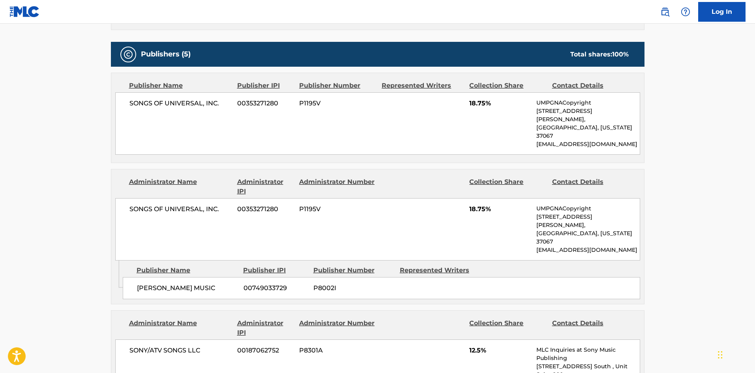
click at [144, 283] on span "[PERSON_NAME] MUSIC" at bounding box center [187, 287] width 101 height 9
drag, startPoint x: 144, startPoint y: 254, endPoint x: 196, endPoint y: 252, distance: 52.1
click at [196, 283] on span "[PERSON_NAME] MUSIC" at bounding box center [187, 287] width 101 height 9
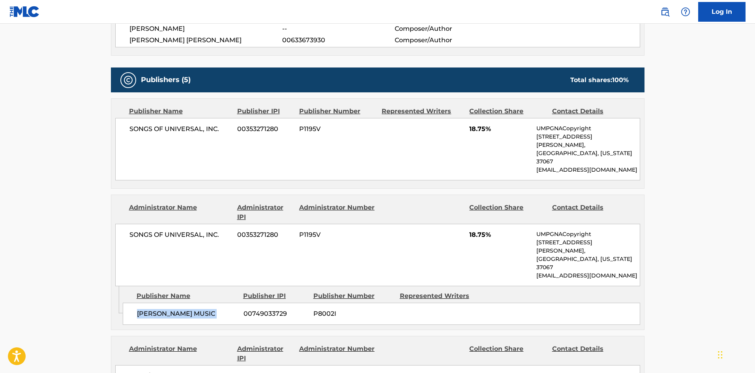
scroll to position [316, 0]
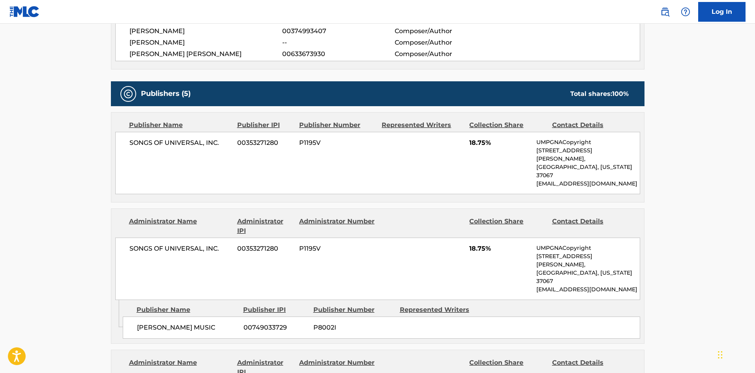
click at [129, 143] on span "SONGS OF UNIVERSAL, INC." at bounding box center [180, 142] width 102 height 9
drag, startPoint x: 129, startPoint y: 143, endPoint x: 219, endPoint y: 142, distance: 89.9
click at [219, 142] on span "SONGS OF UNIVERSAL, INC." at bounding box center [180, 142] width 102 height 9
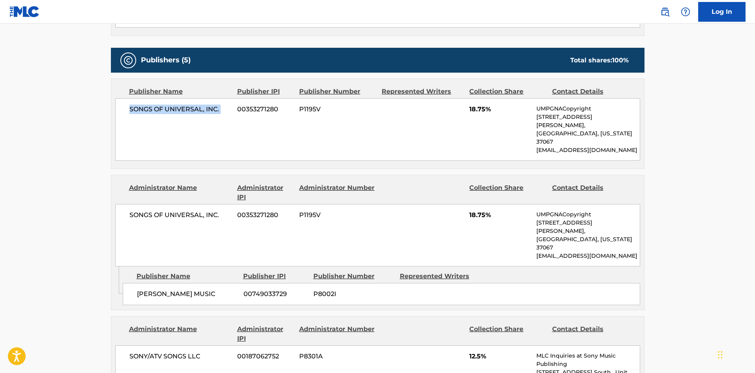
scroll to position [394, 0]
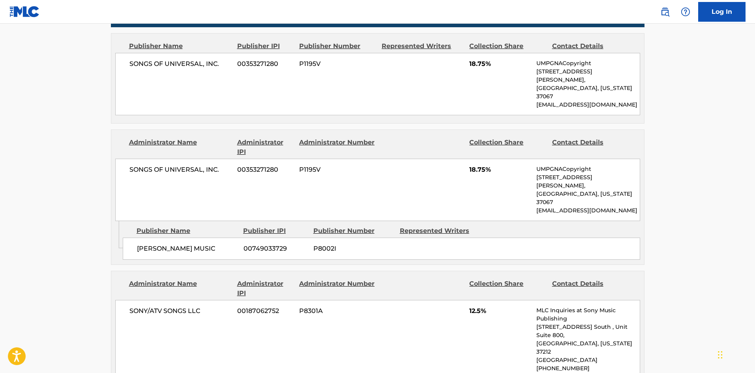
click at [146, 244] on span "[PERSON_NAME] MUSIC" at bounding box center [187, 248] width 101 height 9
drag, startPoint x: 146, startPoint y: 212, endPoint x: 185, endPoint y: 212, distance: 39.1
click at [185, 244] on span "[PERSON_NAME] MUSIC" at bounding box center [187, 248] width 101 height 9
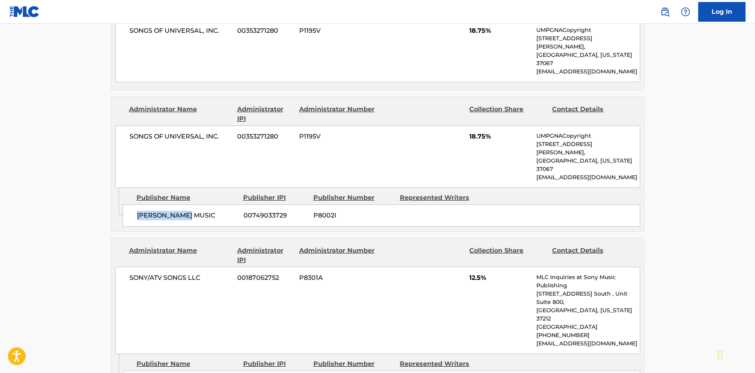
scroll to position [473, 0]
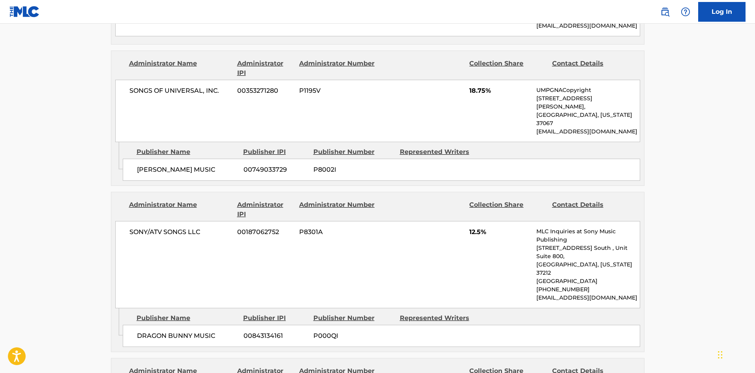
click at [144, 325] on div "DRAGON BUNNY MUSIC 00843134161 P000QI" at bounding box center [381, 336] width 517 height 22
drag, startPoint x: 144, startPoint y: 293, endPoint x: 208, endPoint y: 279, distance: 64.9
click at [208, 325] on div "DRAGON BUNNY MUSIC 00843134161 P000QI" at bounding box center [381, 336] width 517 height 22
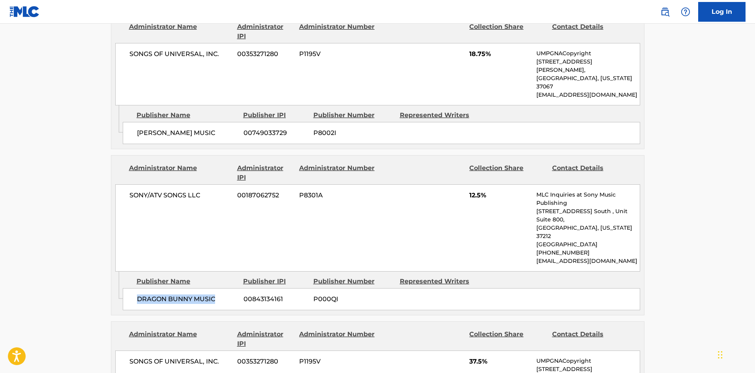
scroll to position [592, 0]
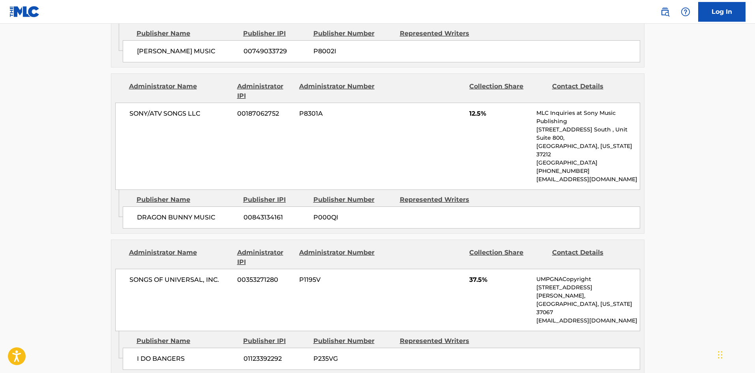
click at [138, 354] on span "I DO BANGERS" at bounding box center [187, 358] width 101 height 9
drag, startPoint x: 138, startPoint y: 293, endPoint x: 179, endPoint y: 290, distance: 41.2
click at [179, 354] on span "I DO BANGERS" at bounding box center [187, 358] width 101 height 9
click at [133, 348] on div "I DO BANGERS 01123392292 P235VG" at bounding box center [381, 359] width 517 height 22
drag, startPoint x: 133, startPoint y: 293, endPoint x: 171, endPoint y: 289, distance: 38.5
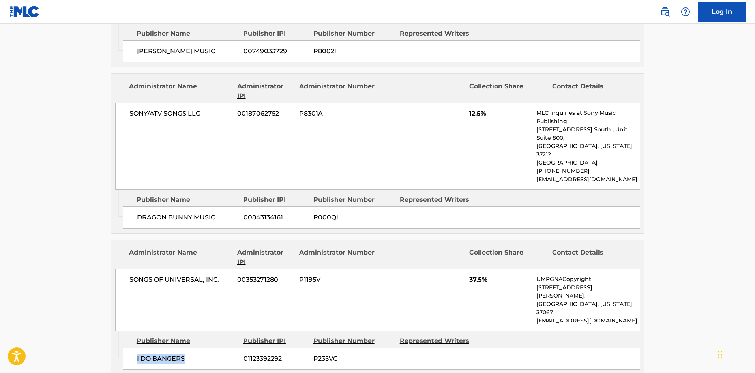
click at [171, 348] on div "I DO BANGERS 01123392292 P235VG" at bounding box center [381, 359] width 517 height 22
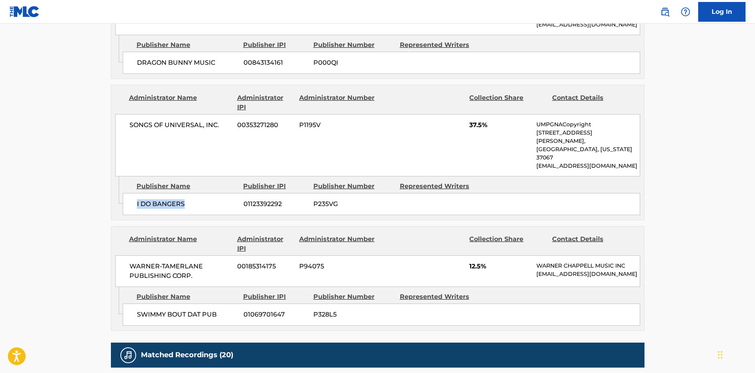
scroll to position [750, 0]
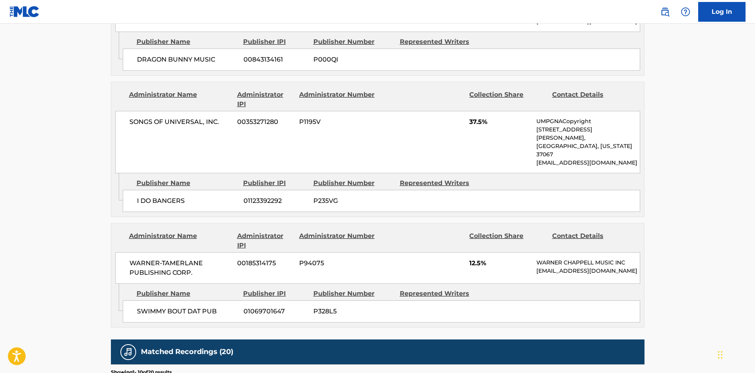
click at [140, 300] on div "SWIMMY BOUT DAT PUB 01069701647 P328L5" at bounding box center [381, 311] width 517 height 22
drag, startPoint x: 140, startPoint y: 243, endPoint x: 209, endPoint y: 243, distance: 68.6
click at [209, 300] on div "SWIMMY BOUT DAT PUB 01069701647 P328L5" at bounding box center [381, 311] width 517 height 22
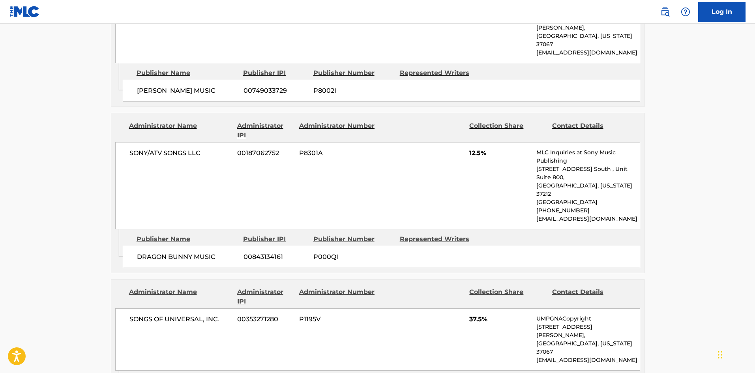
scroll to position [631, 0]
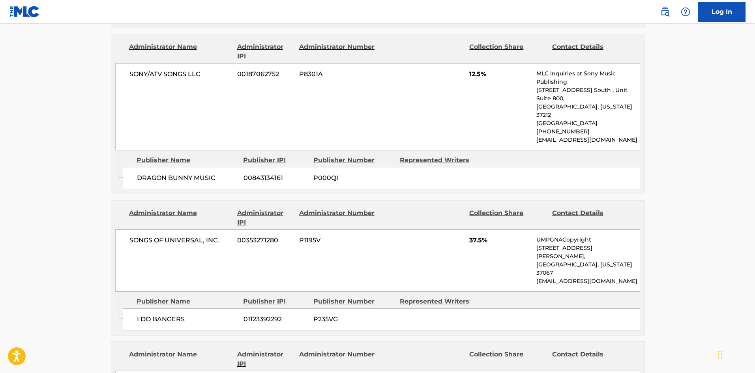
drag, startPoint x: 22, startPoint y: 179, endPoint x: 32, endPoint y: 169, distance: 14.2
click at [22, 179] on main "< Back to public search results Copy work link APPLE JUICE Work Detail Member W…" at bounding box center [377, 72] width 755 height 1359
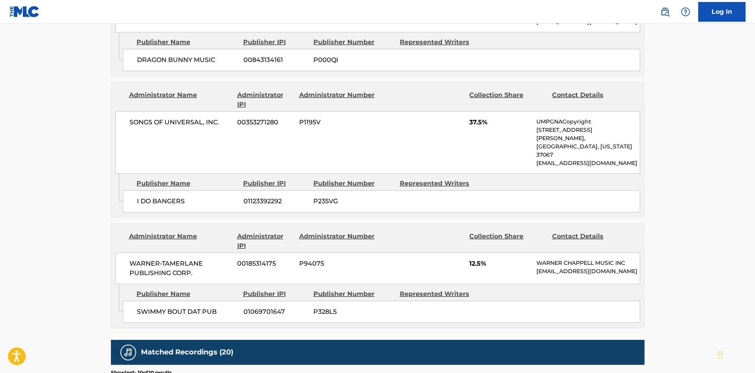
scroll to position [750, 0]
